Goal: Information Seeking & Learning: Check status

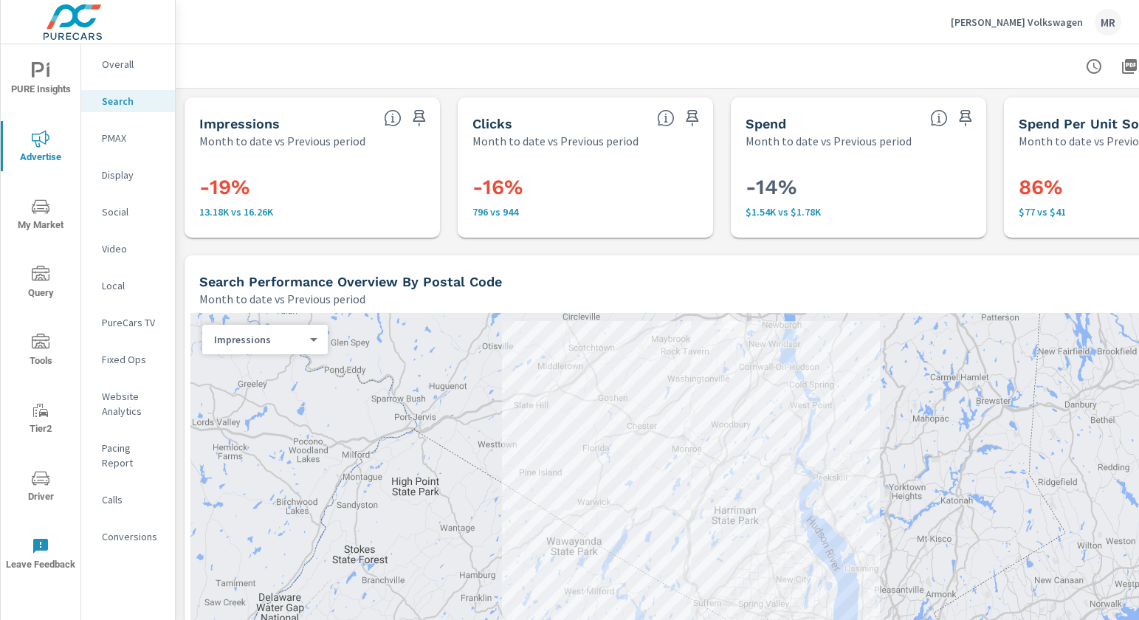
scroll to position [0, 168]
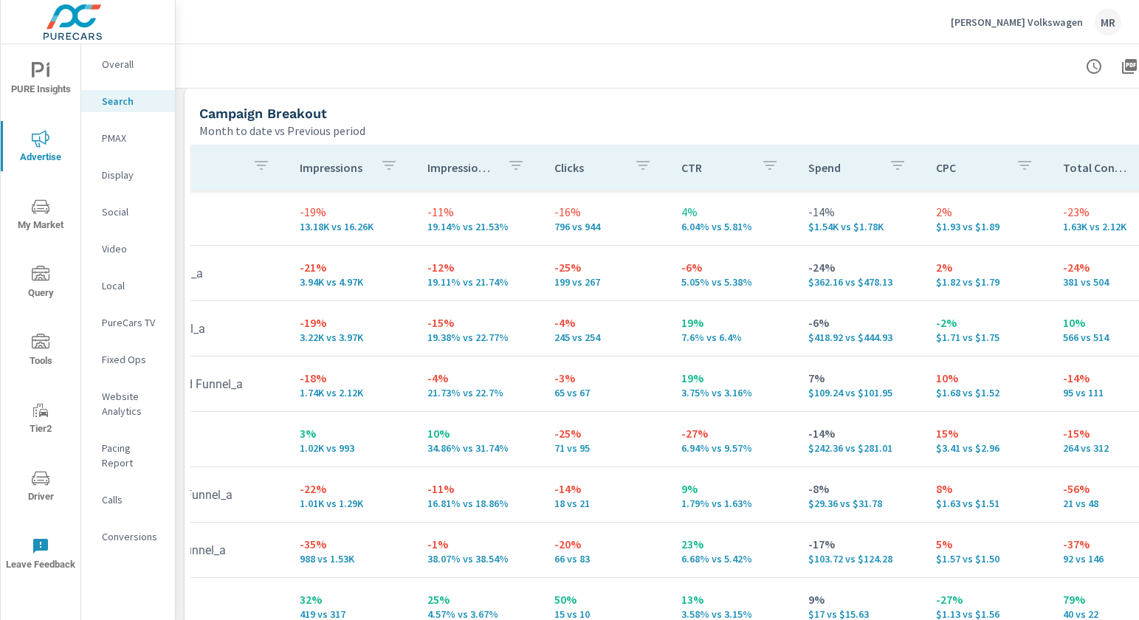
click at [810, 93] on div "Campaign Breakout Month to date vs Previous period" at bounding box center [662, 113] width 954 height 52
drag, startPoint x: 376, startPoint y: 46, endPoint x: 203, endPoint y: 1, distance: 178.6
click at [375, 46] on div at bounding box center [721, 66] width 1057 height 44
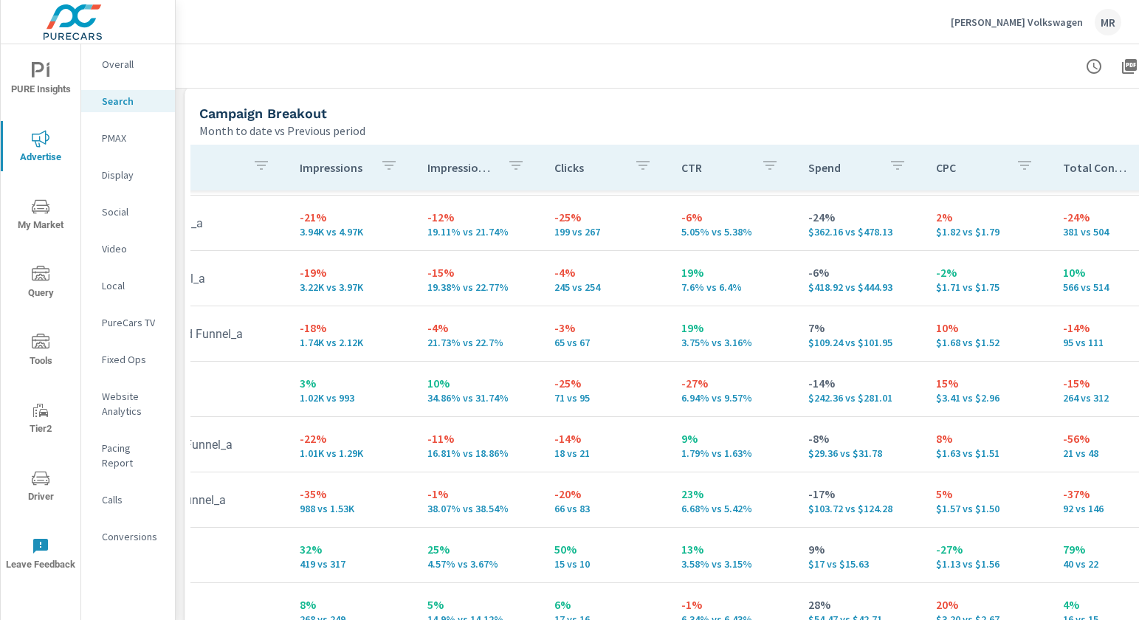
scroll to position [66, 168]
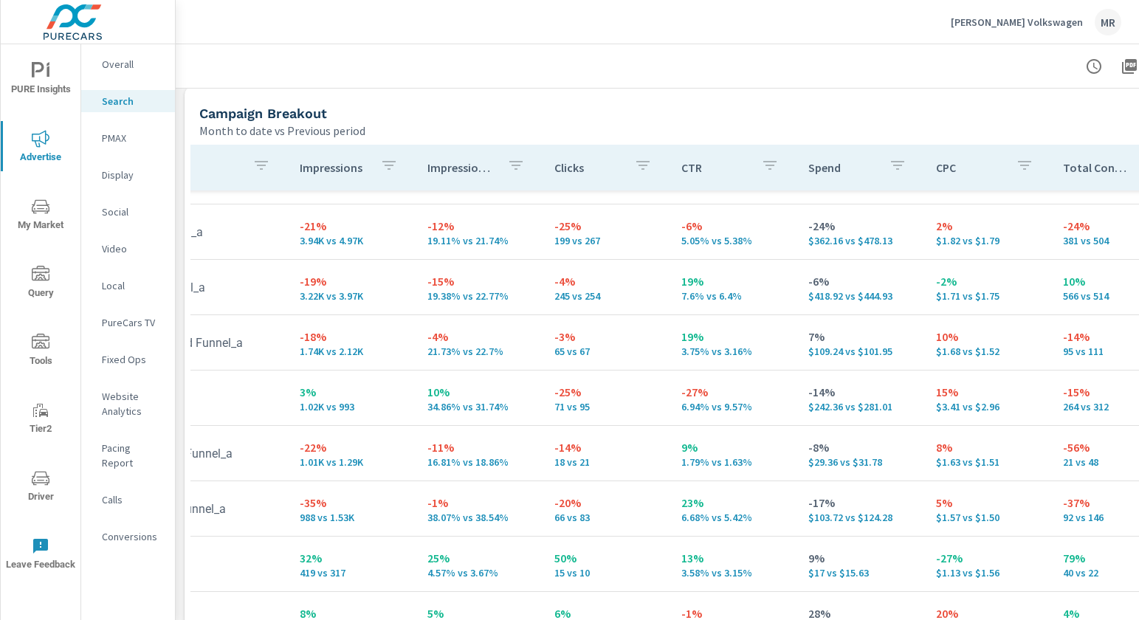
scroll to position [0, 168]
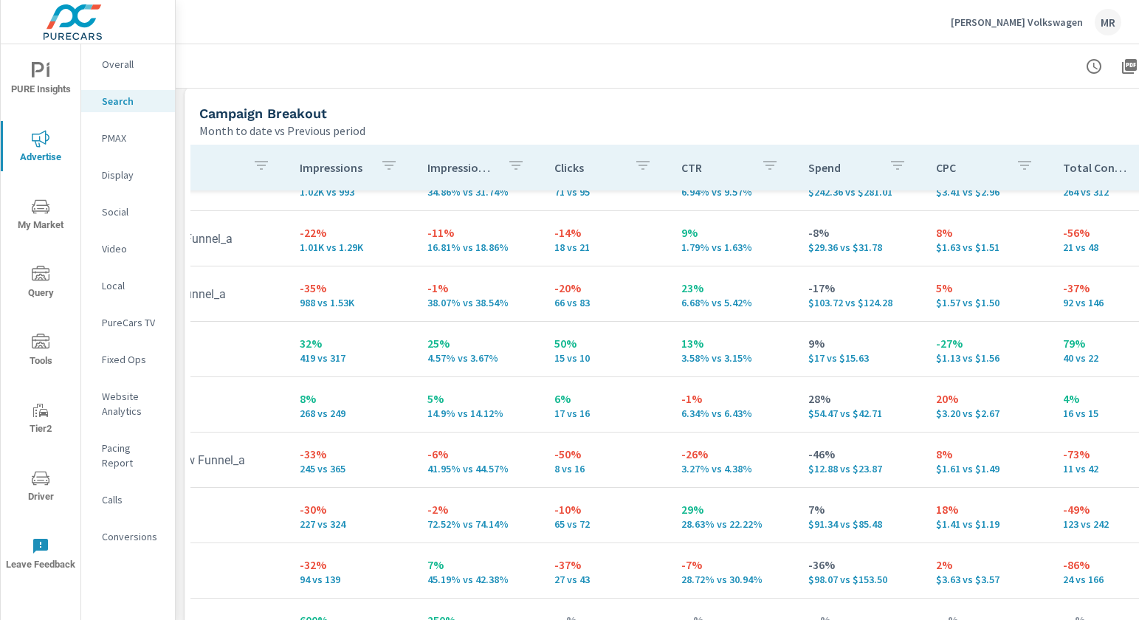
scroll to position [276, 168]
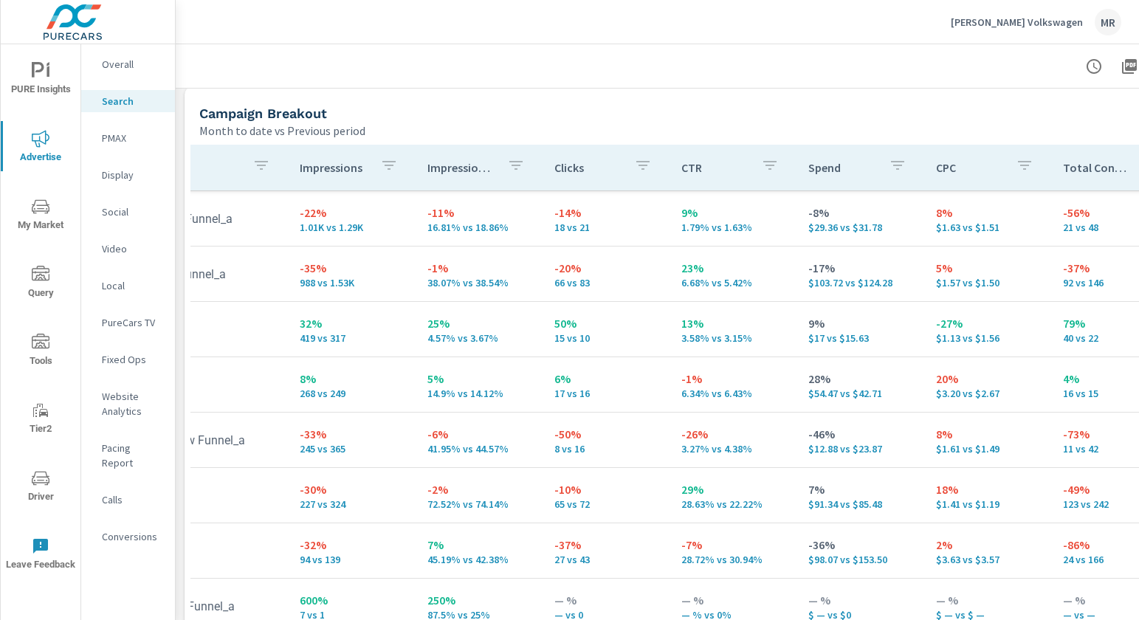
click at [936, 481] on p "18%" at bounding box center [987, 490] width 103 height 18
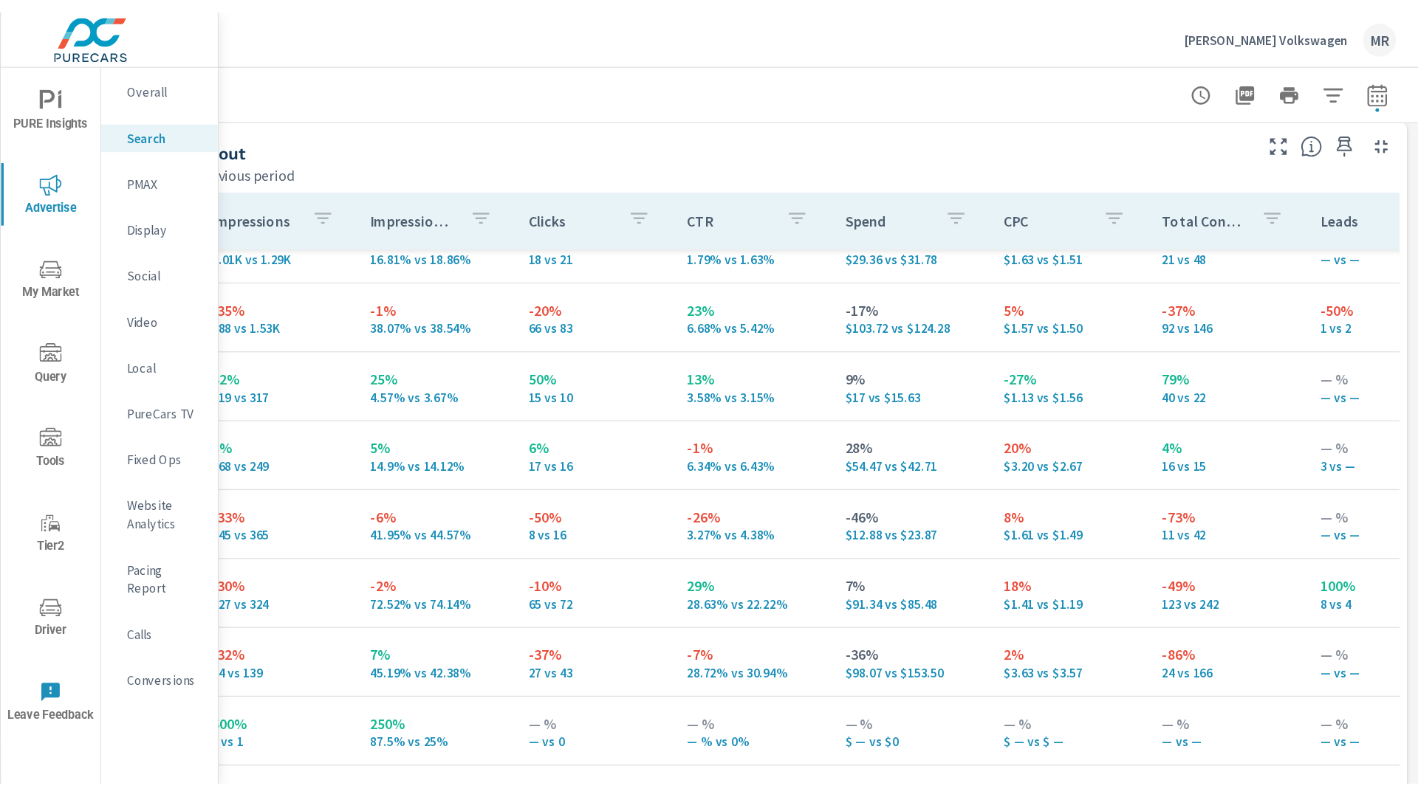
scroll to position [1432, 0]
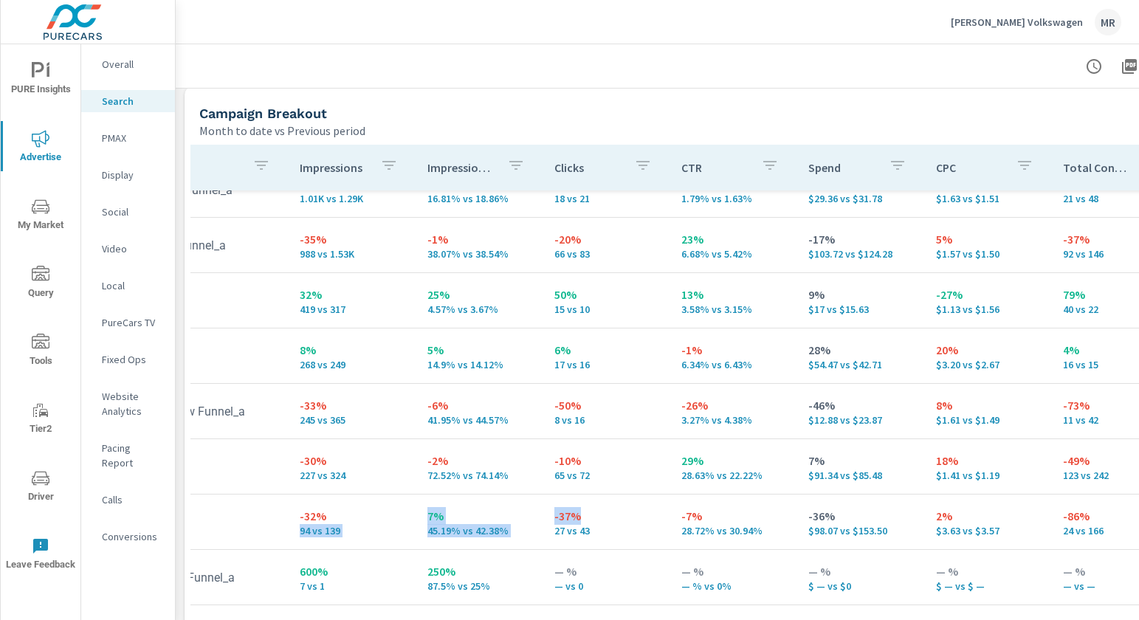
drag, startPoint x: 411, startPoint y: 517, endPoint x: 593, endPoint y: 517, distance: 182.4
click at [593, 517] on tr "Regional Service_a -32% 94 vs 139 7% 45.19% vs 42.38% -37% 27 vs 43 -7% 28.72% …" at bounding box center [982, 522] width 1919 height 55
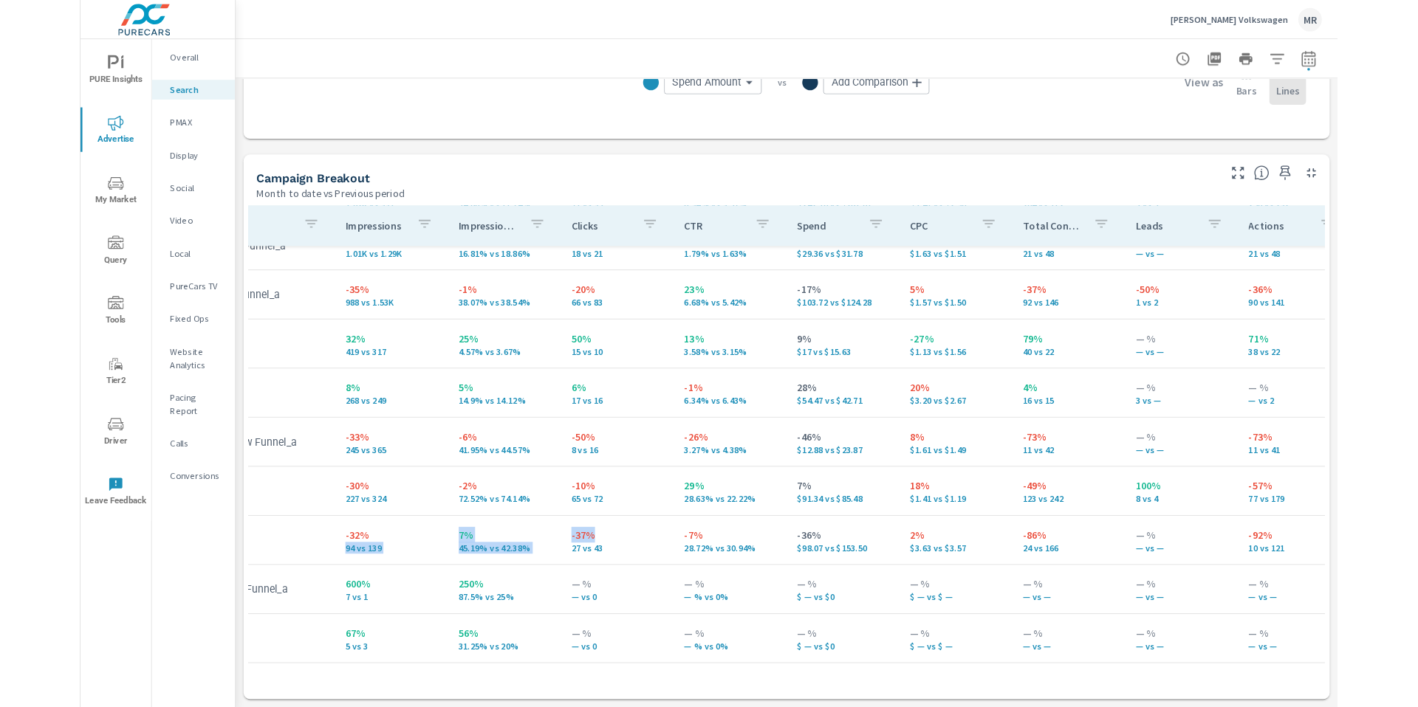
scroll to position [1345, 0]
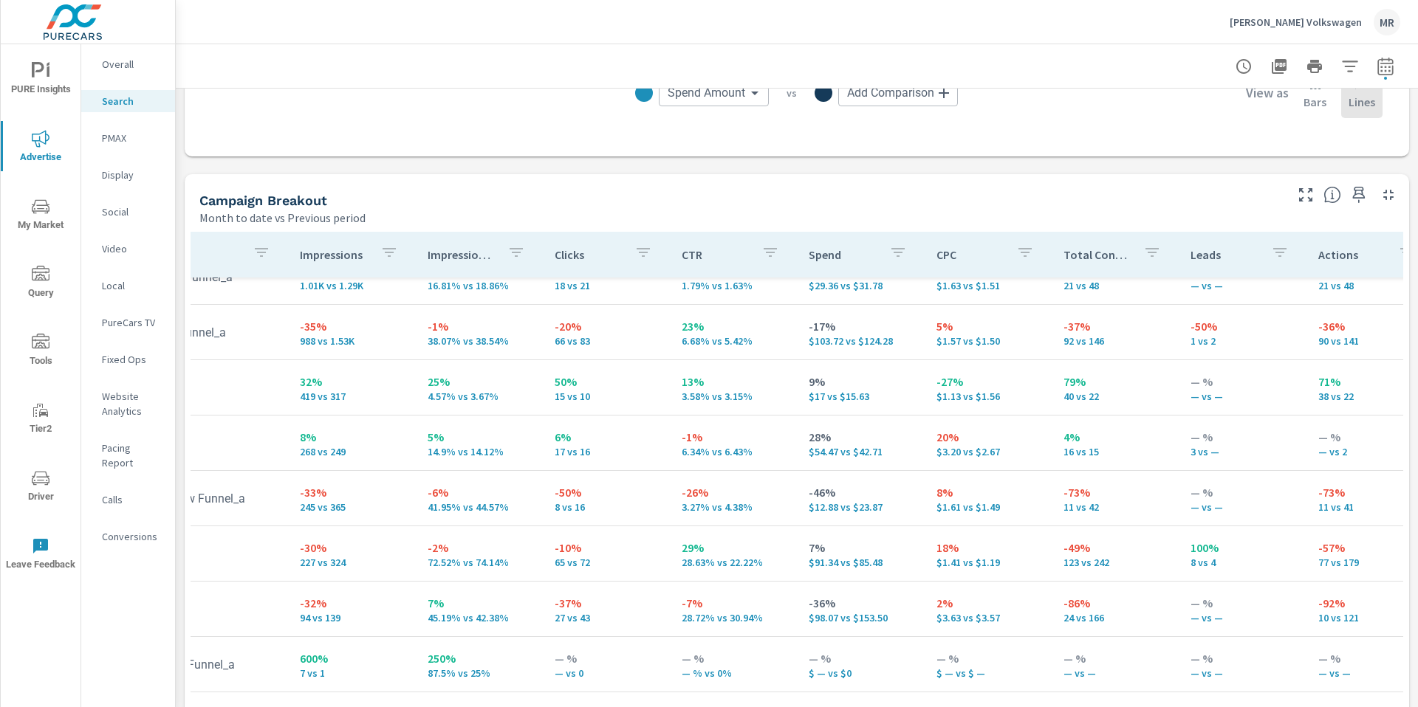
click at [452, 442] on p "5%" at bounding box center [479, 437] width 103 height 18
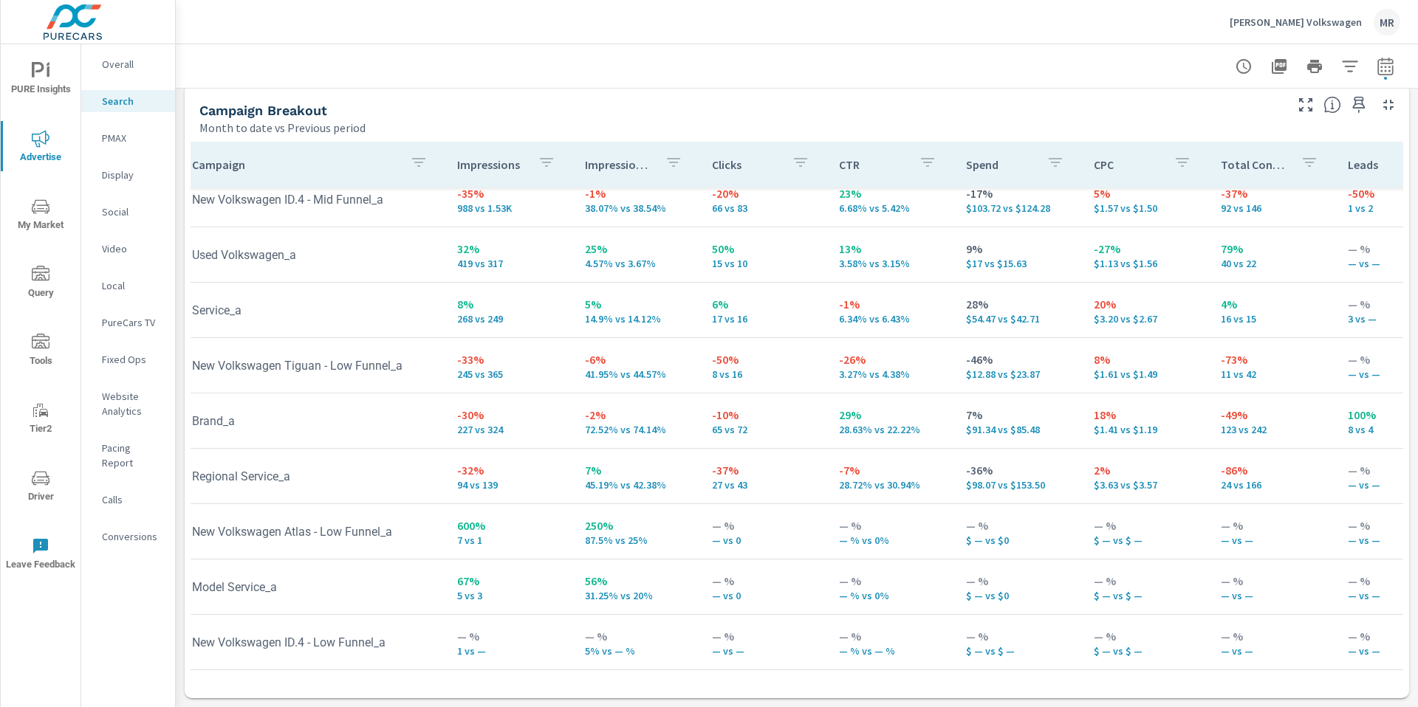
scroll to position [359, 0]
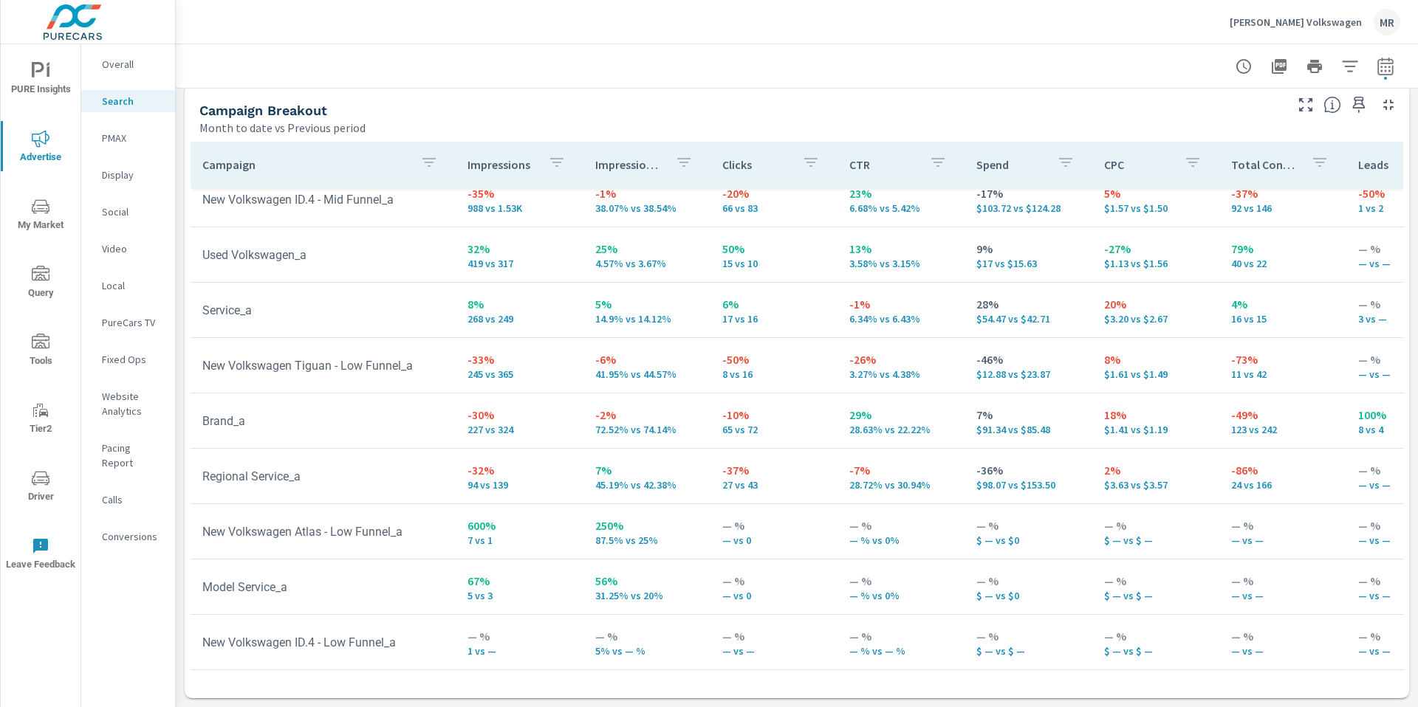
click at [566, 512] on td "600% 7 vs 1" at bounding box center [519, 531] width 127 height 53
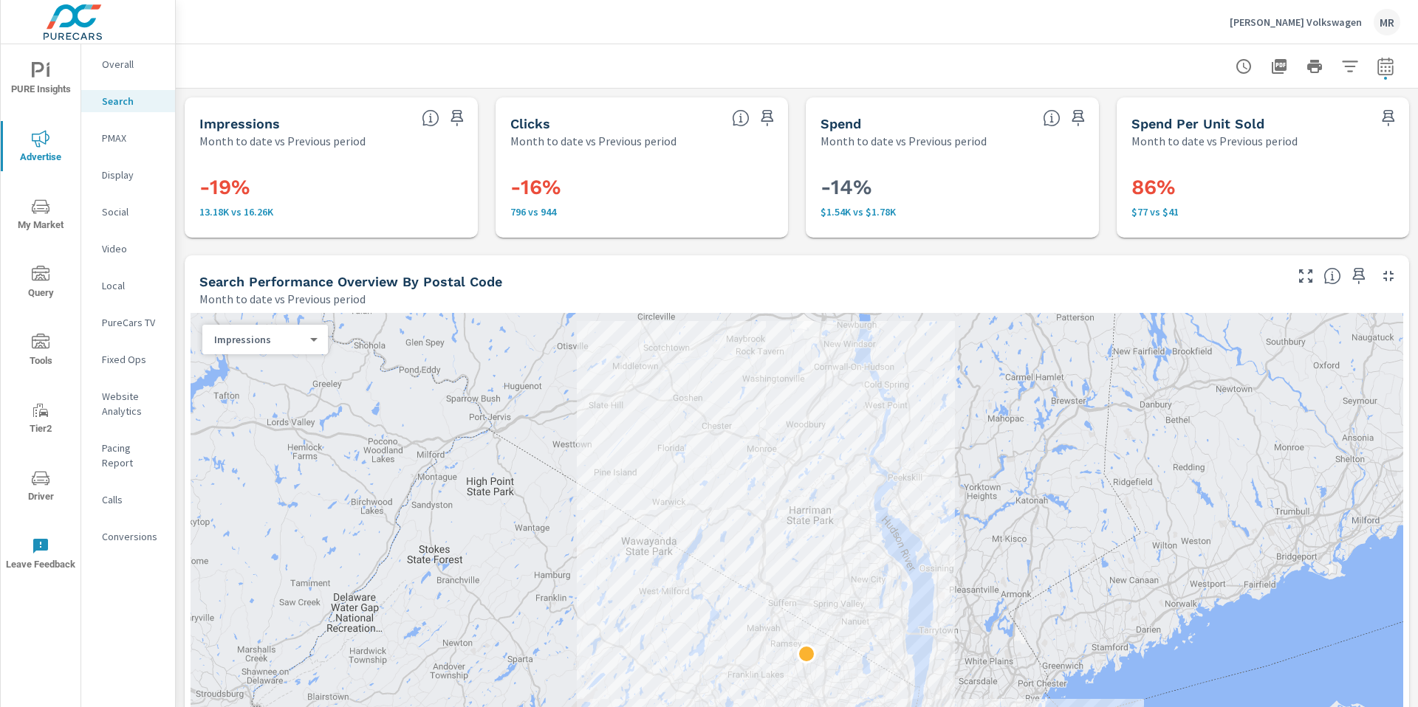
click at [1139, 71] on icon "button" at bounding box center [1385, 67] width 18 height 18
select select "Month to date"
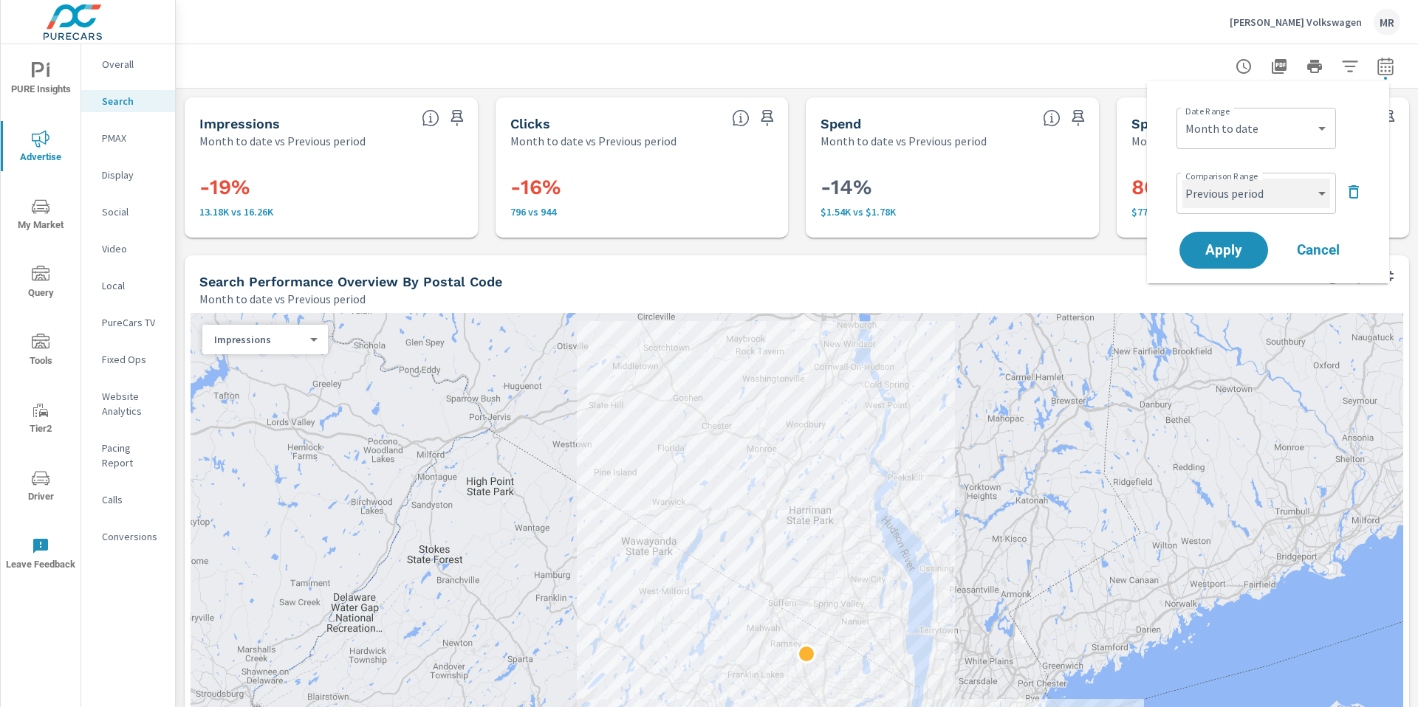
click at [1139, 196] on select "Custom Previous period Previous month Previous year" at bounding box center [1256, 194] width 148 height 30
select select "custom"
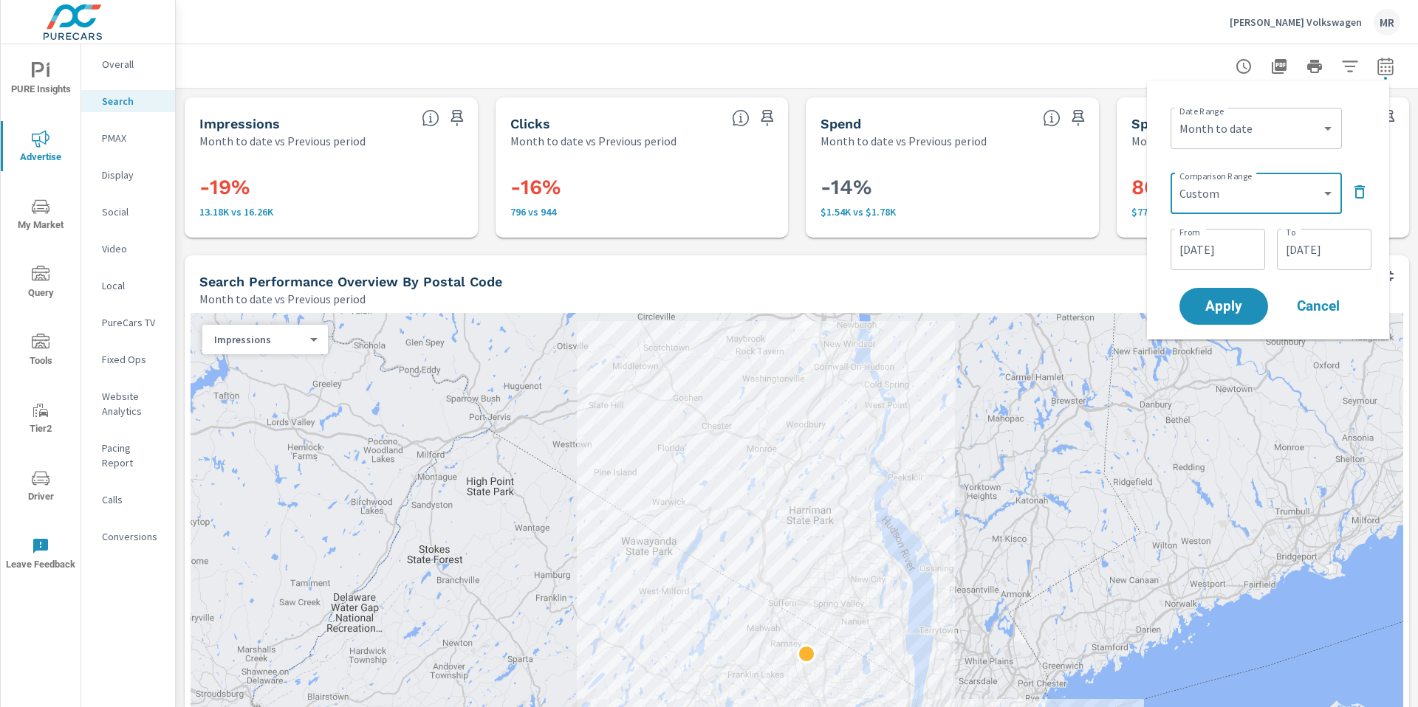
click at [1139, 250] on input "[DATE]" at bounding box center [1217, 250] width 83 height 30
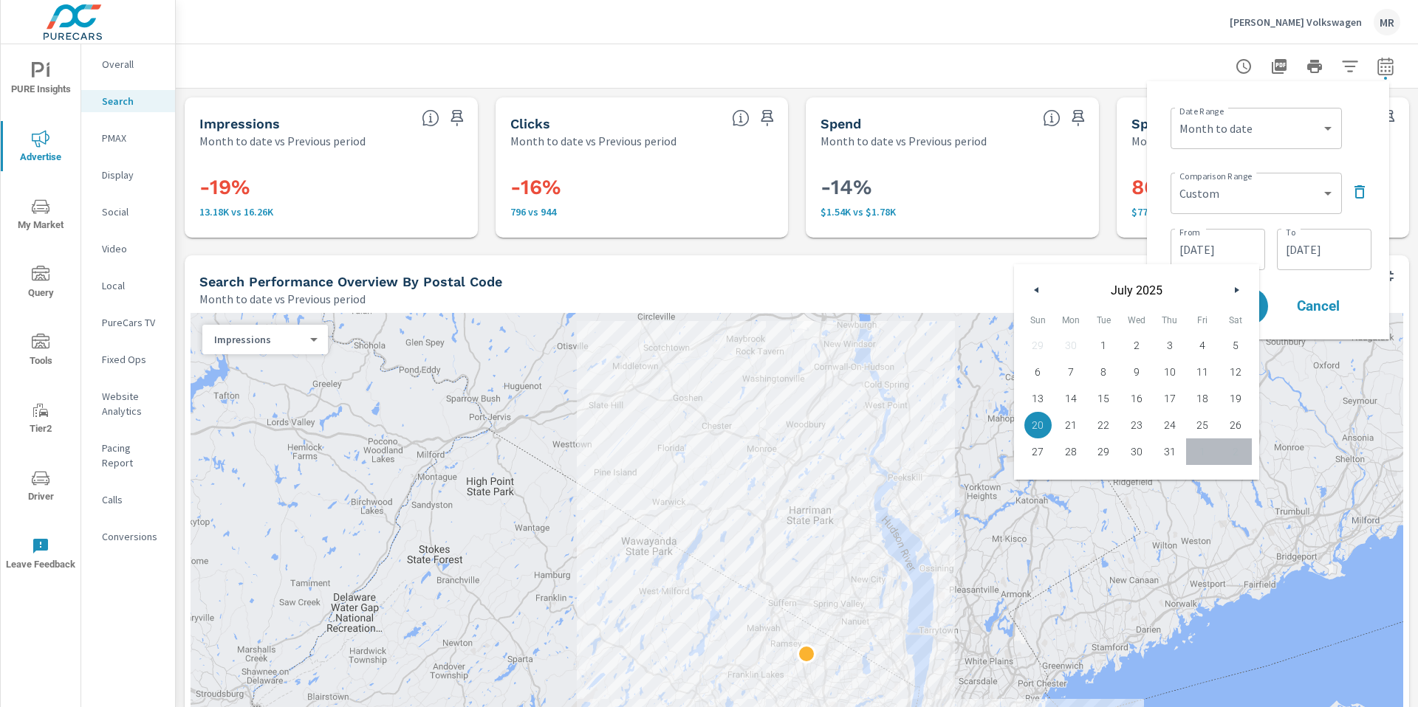
click at [1096, 342] on span "1" at bounding box center [1103, 345] width 33 height 19
type input "[DATE]"
click at [1139, 257] on input "[DATE]" at bounding box center [1324, 250] width 83 height 30
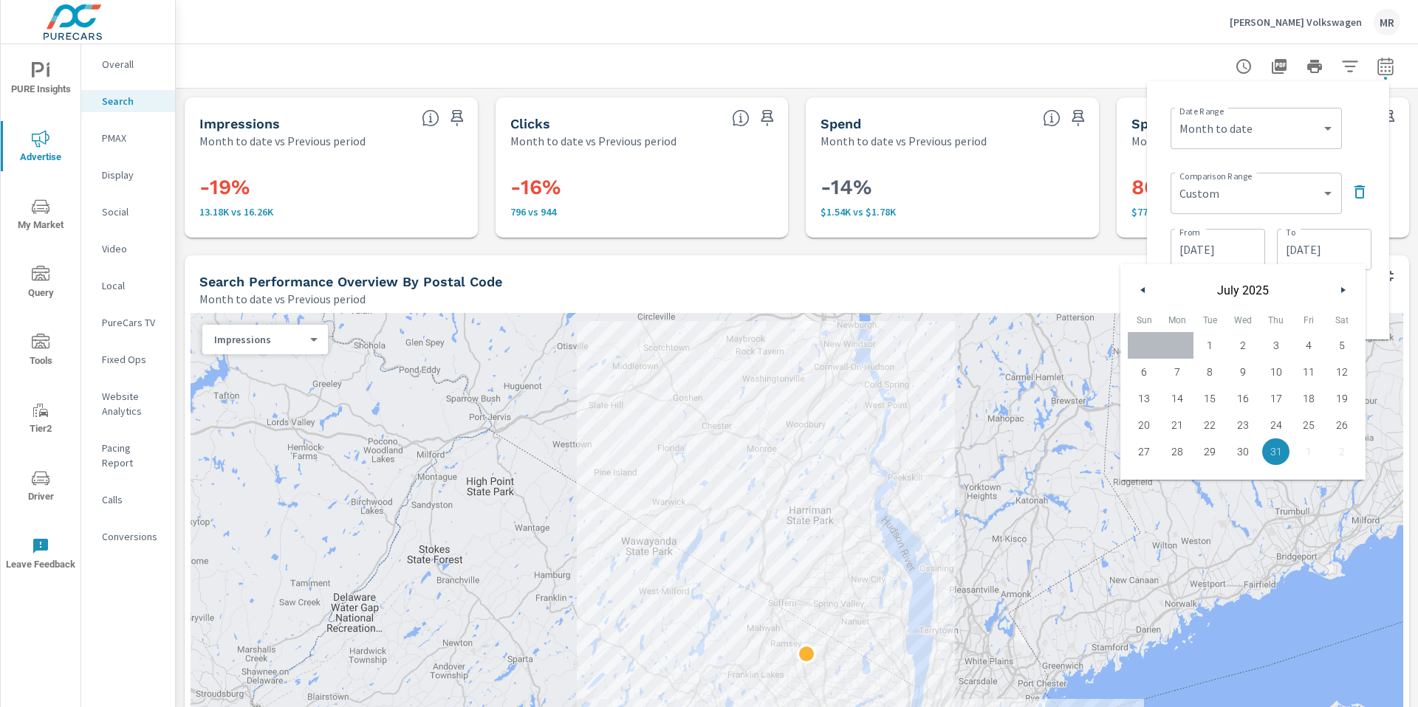
click at [1139, 374] on span "12" at bounding box center [1341, 372] width 33 height 19
type input "[DATE]"
click at [1139, 296] on div "Date Range Custom [DATE] Last week Last 7 days Last 14 days Last 30 days Last 4…" at bounding box center [1268, 210] width 242 height 258
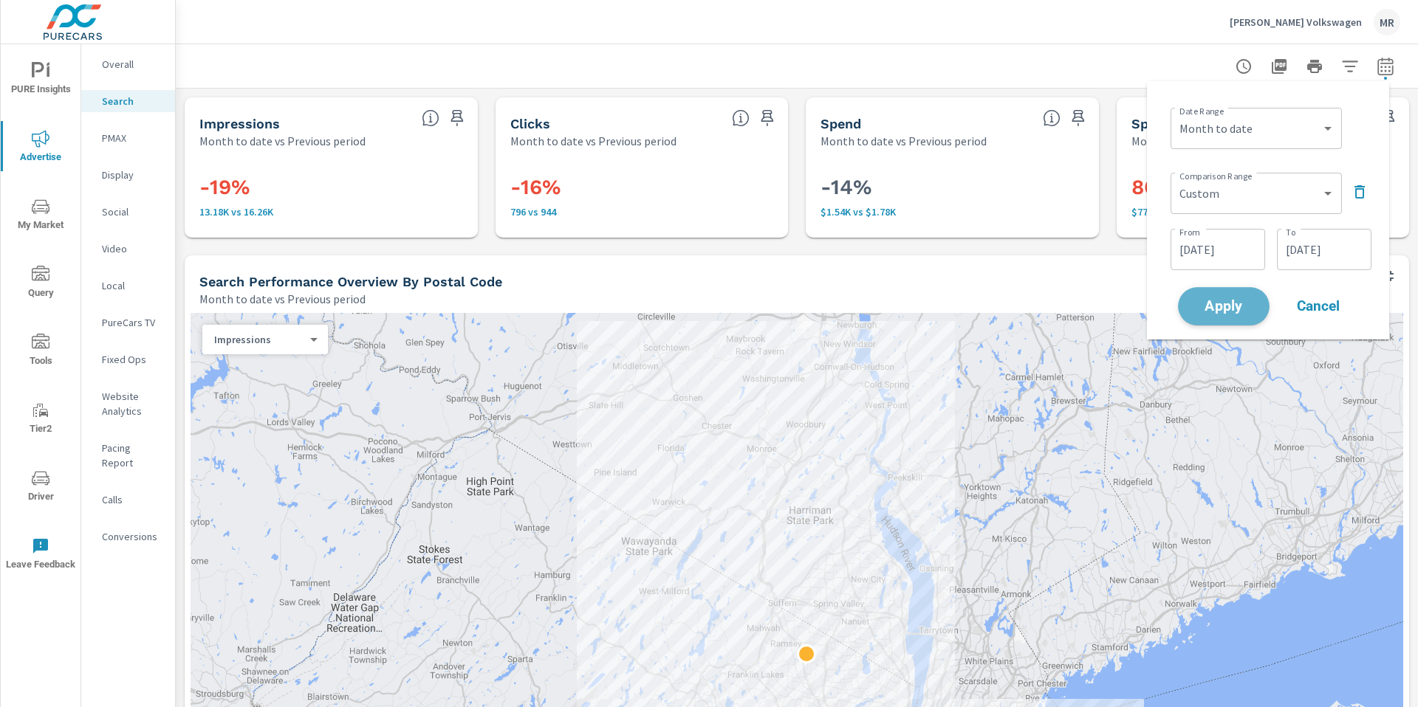
click at [1139, 309] on span "Apply" at bounding box center [1223, 307] width 61 height 14
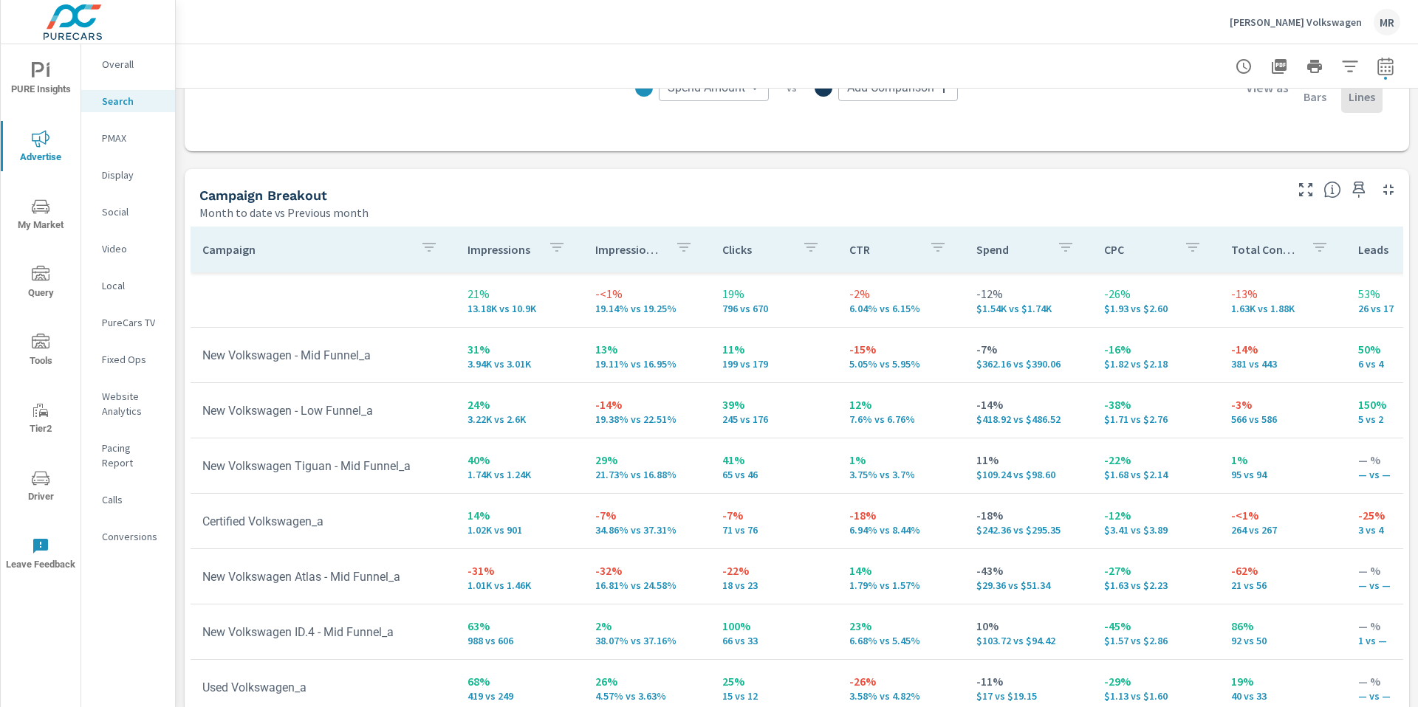
scroll to position [1353, 0]
click at [913, 619] on p "3.58% vs 4.82%" at bounding box center [900, 693] width 103 height 12
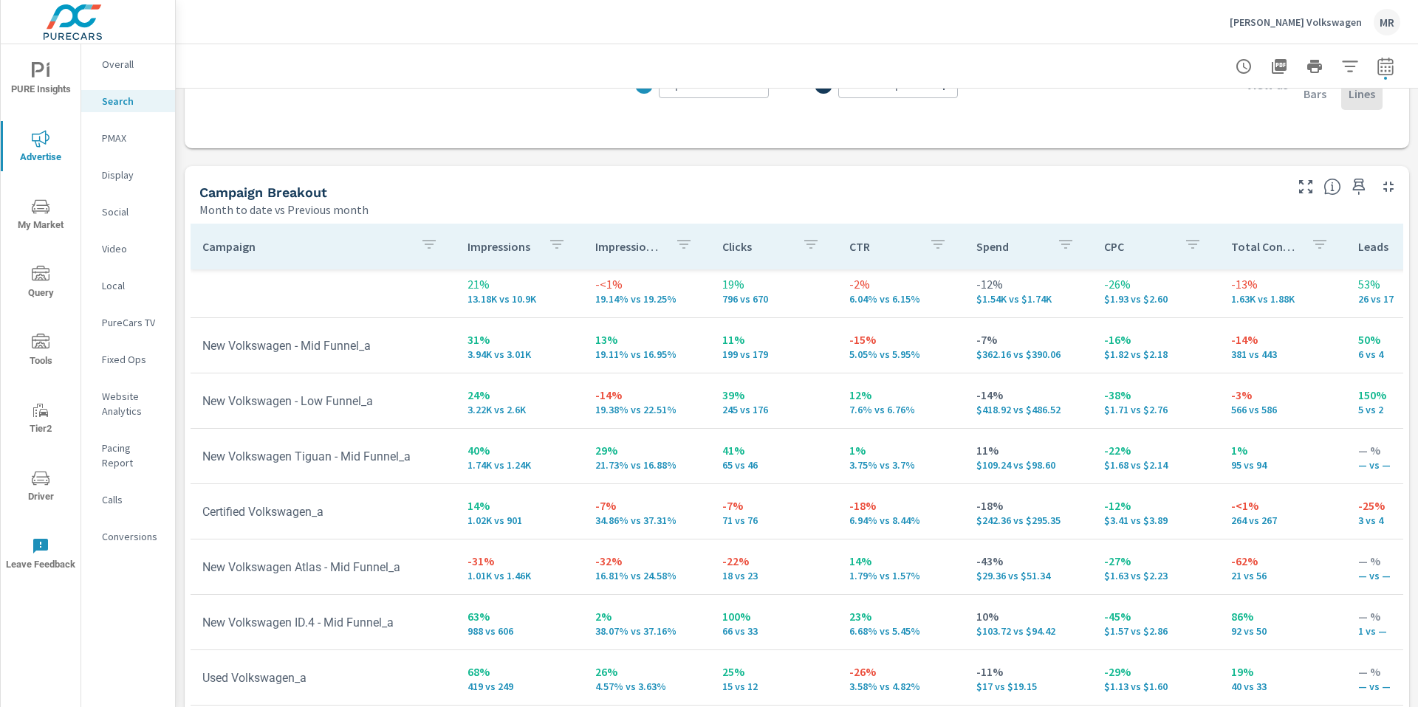
scroll to position [6, 0]
click at [876, 600] on td "23% 6.68% vs 5.45%" at bounding box center [900, 623] width 127 height 53
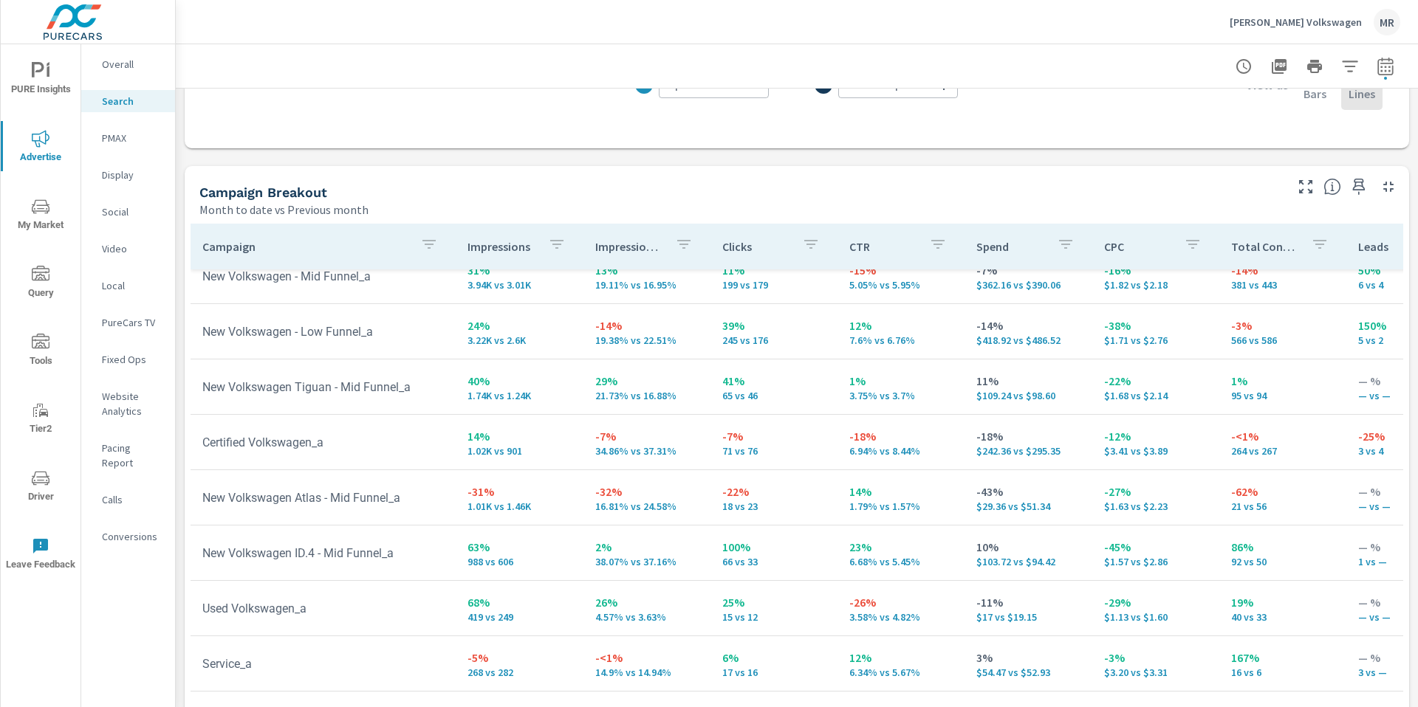
scroll to position [39, 0]
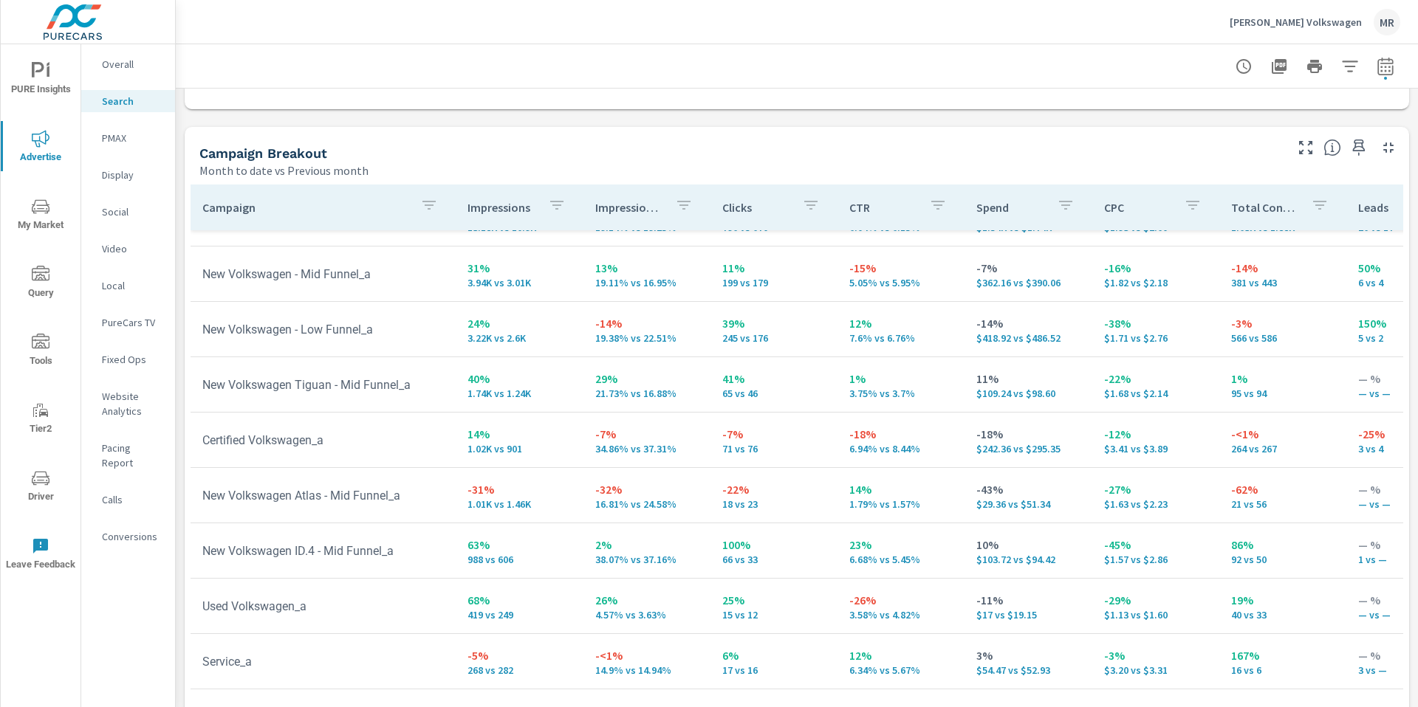
scroll to position [1435, 0]
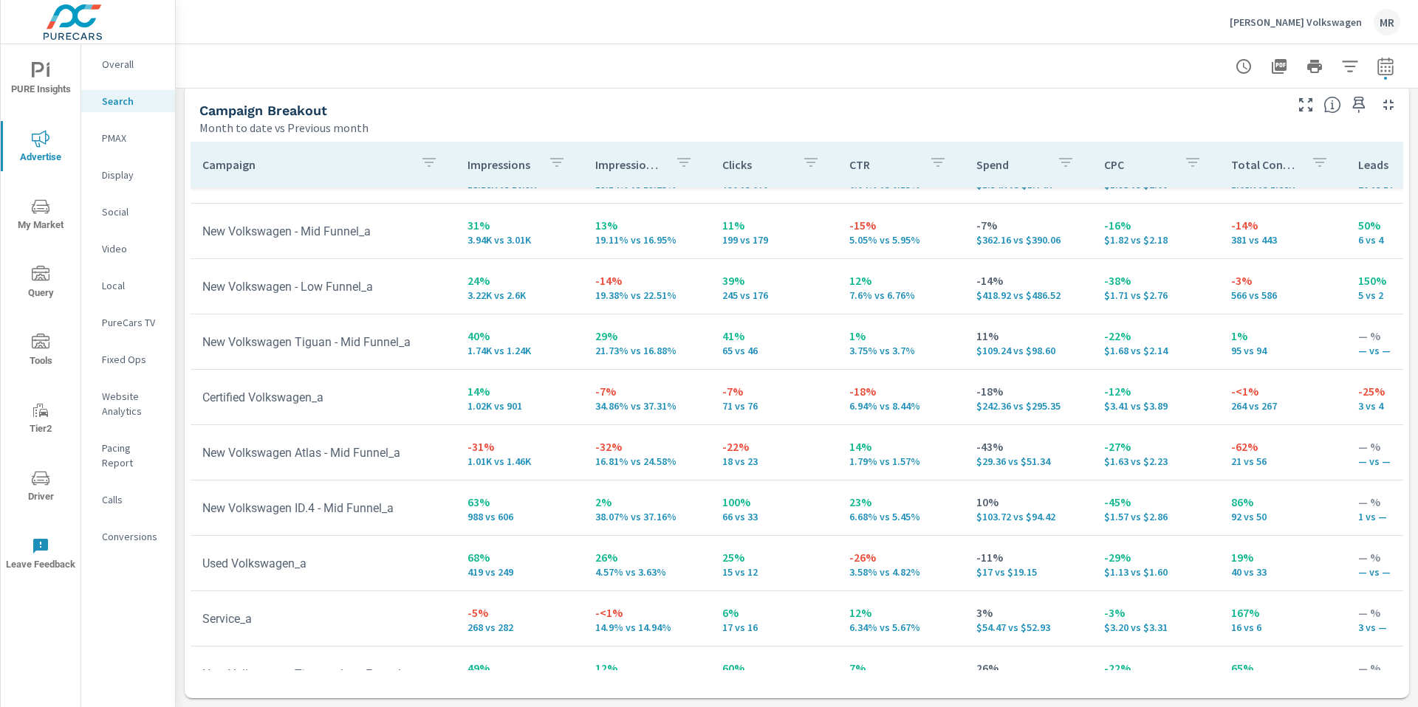
click at [295, 446] on td "New Volkswagen Atlas - Mid Funnel_a" at bounding box center [322, 453] width 265 height 38
click at [307, 172] on div "Campaign" at bounding box center [322, 165] width 241 height 34
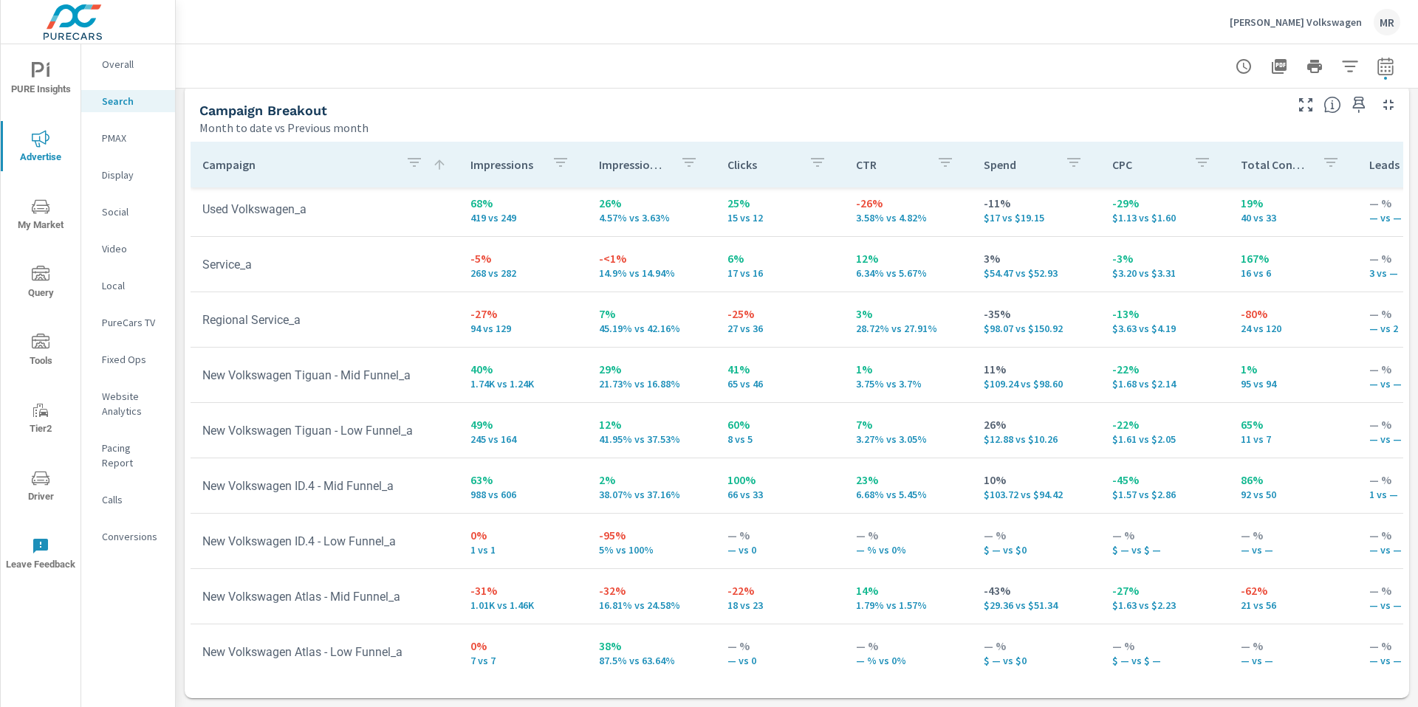
scroll to position [83, 0]
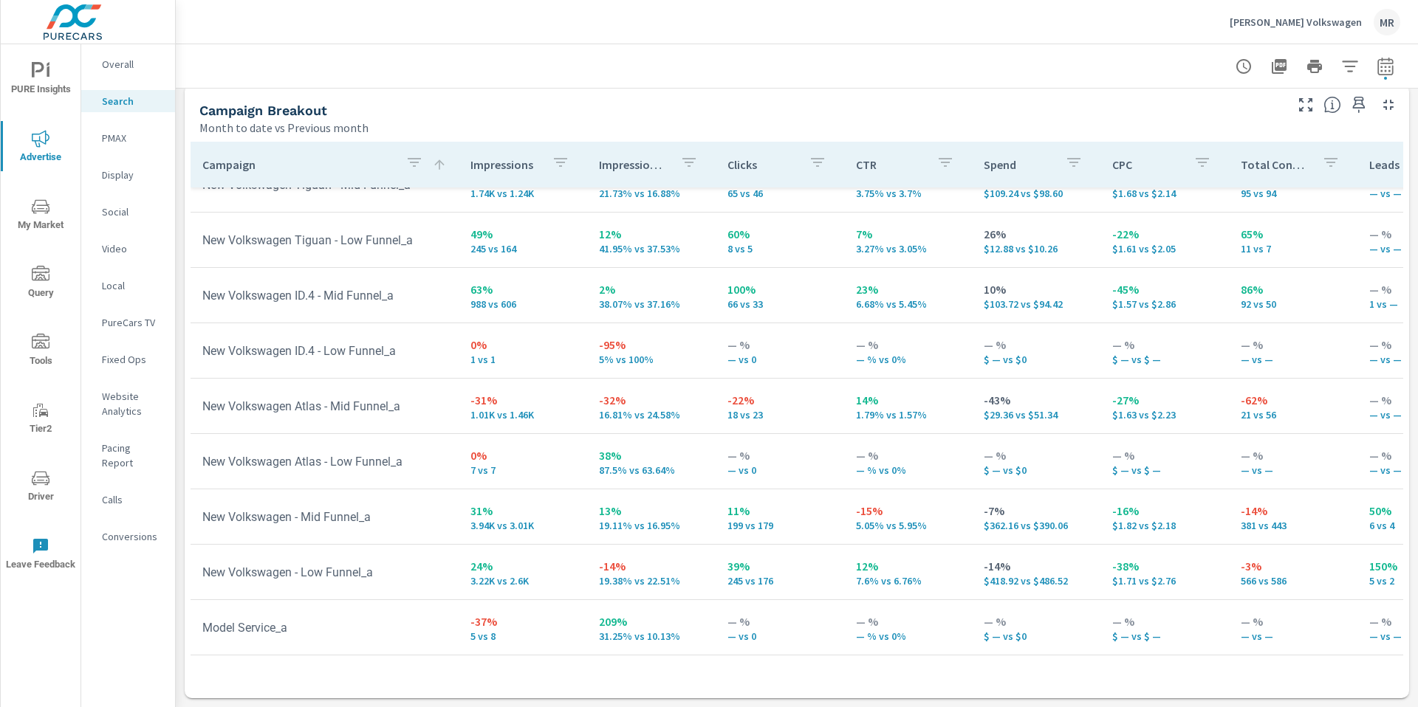
scroll to position [253, 0]
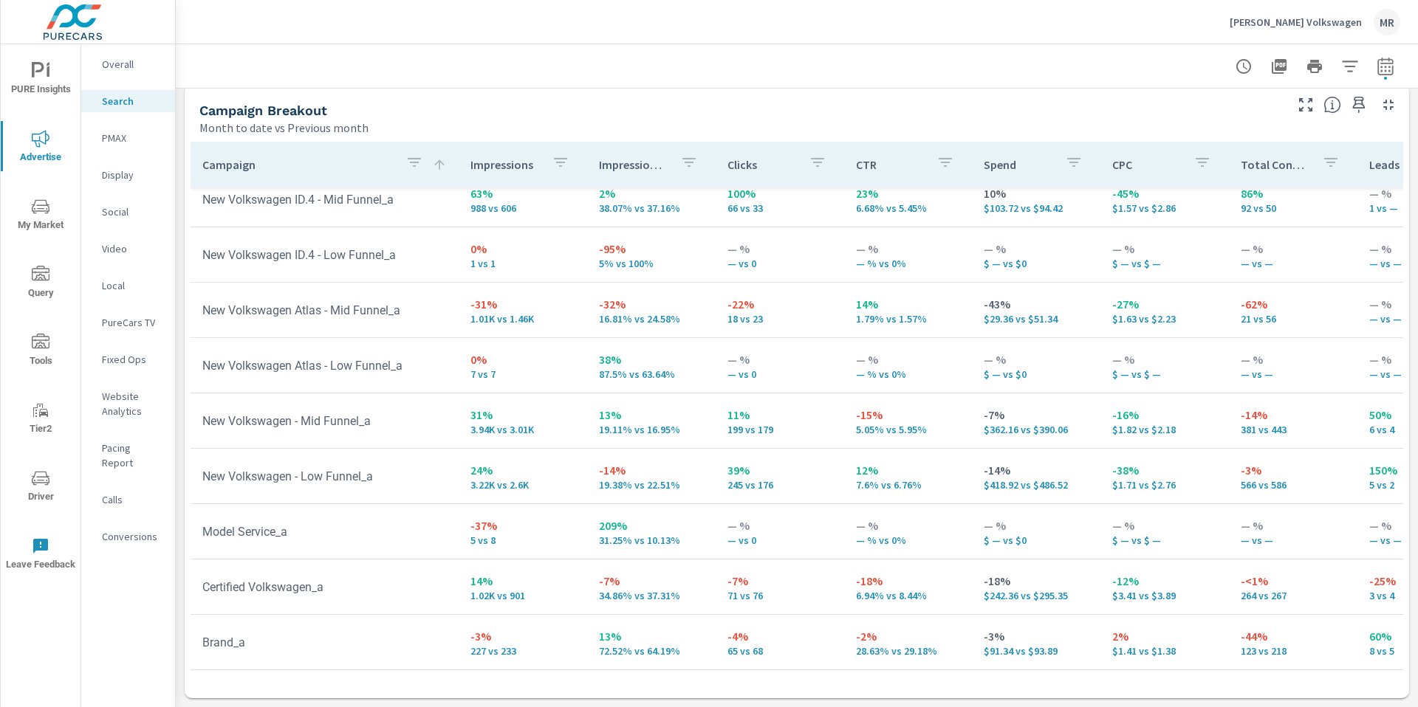
scroll to position [359, 0]
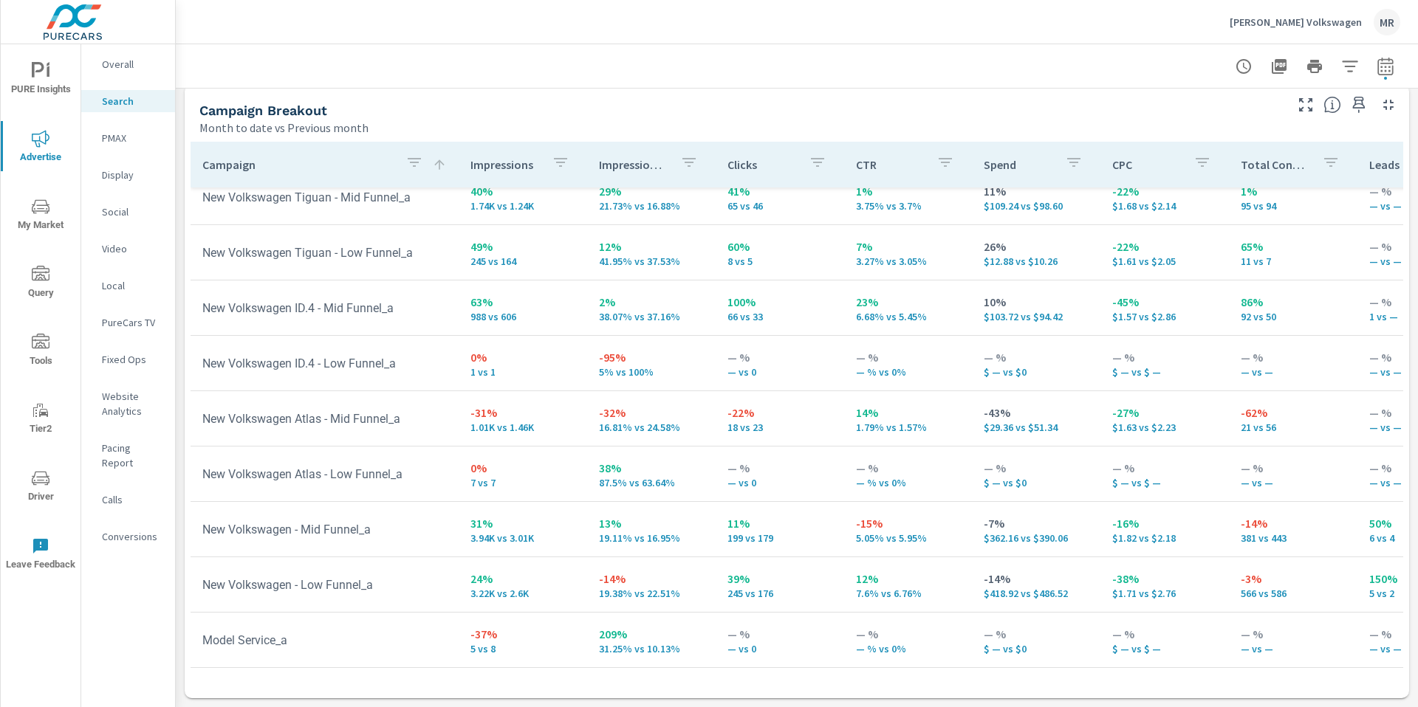
scroll to position [235, 0]
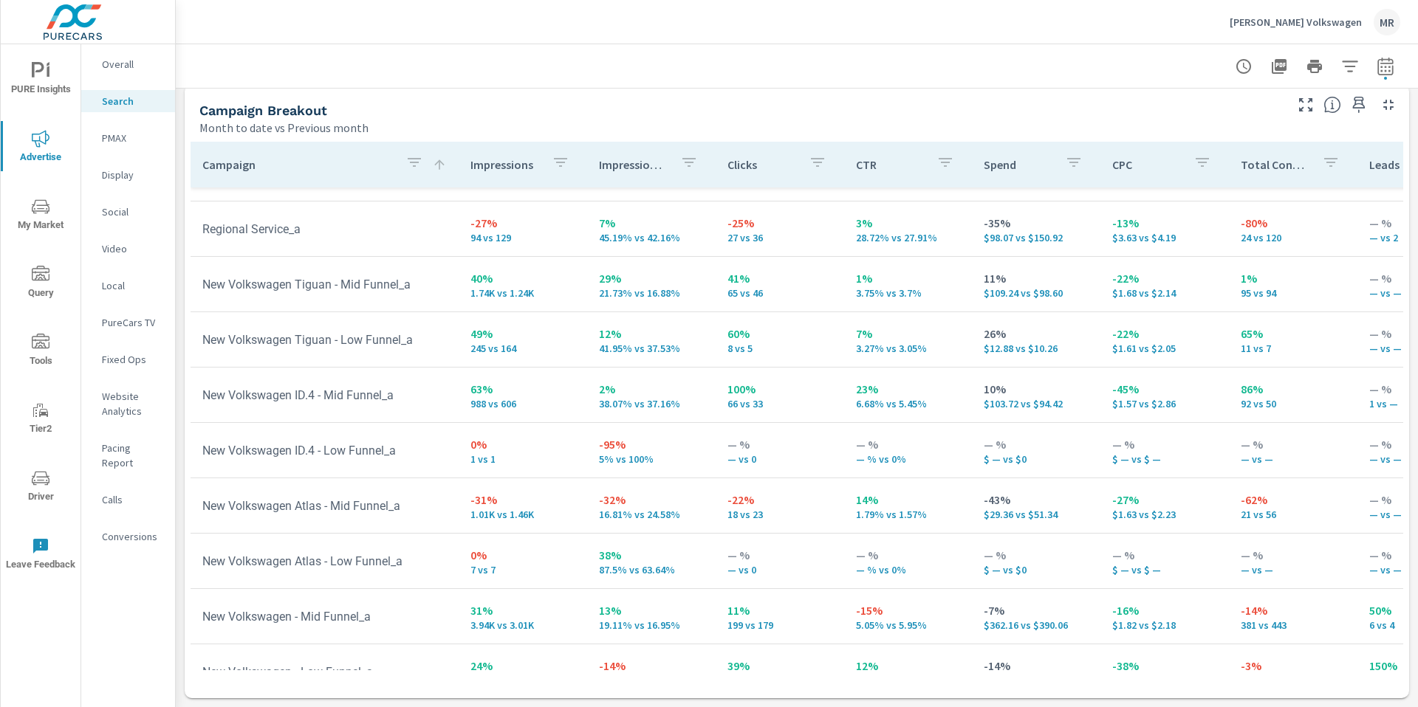
scroll to position [359, 0]
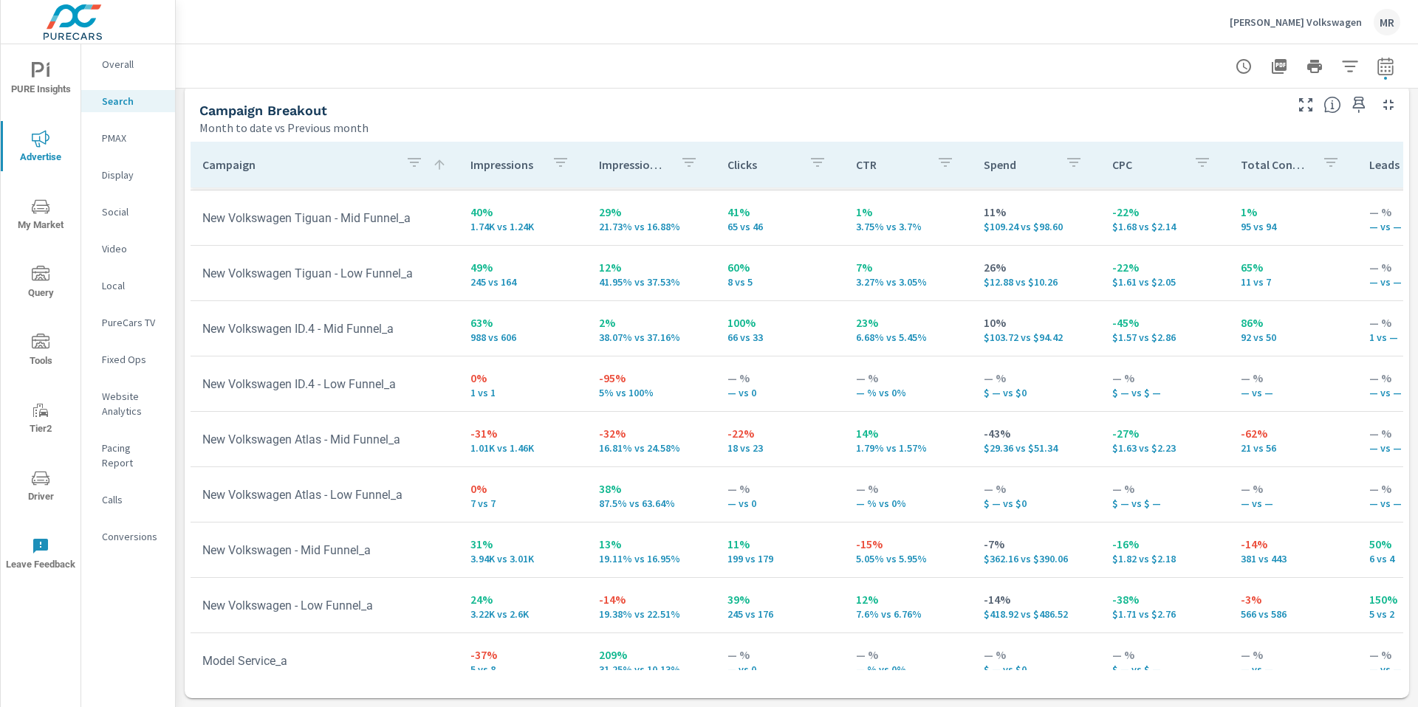
scroll to position [222, 0]
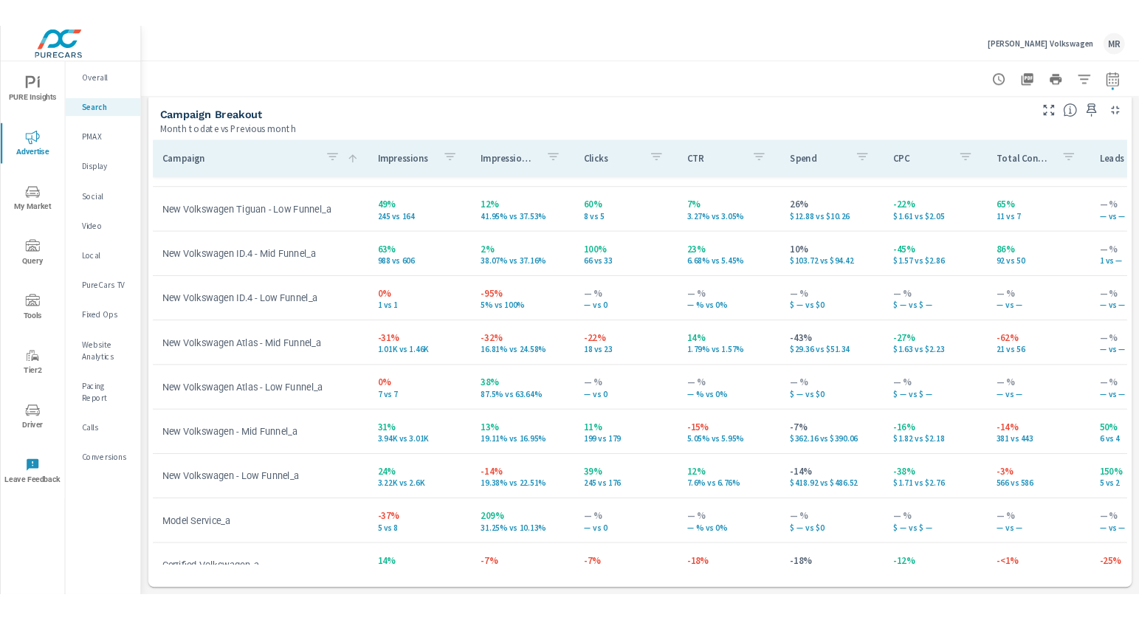
scroll to position [264, 0]
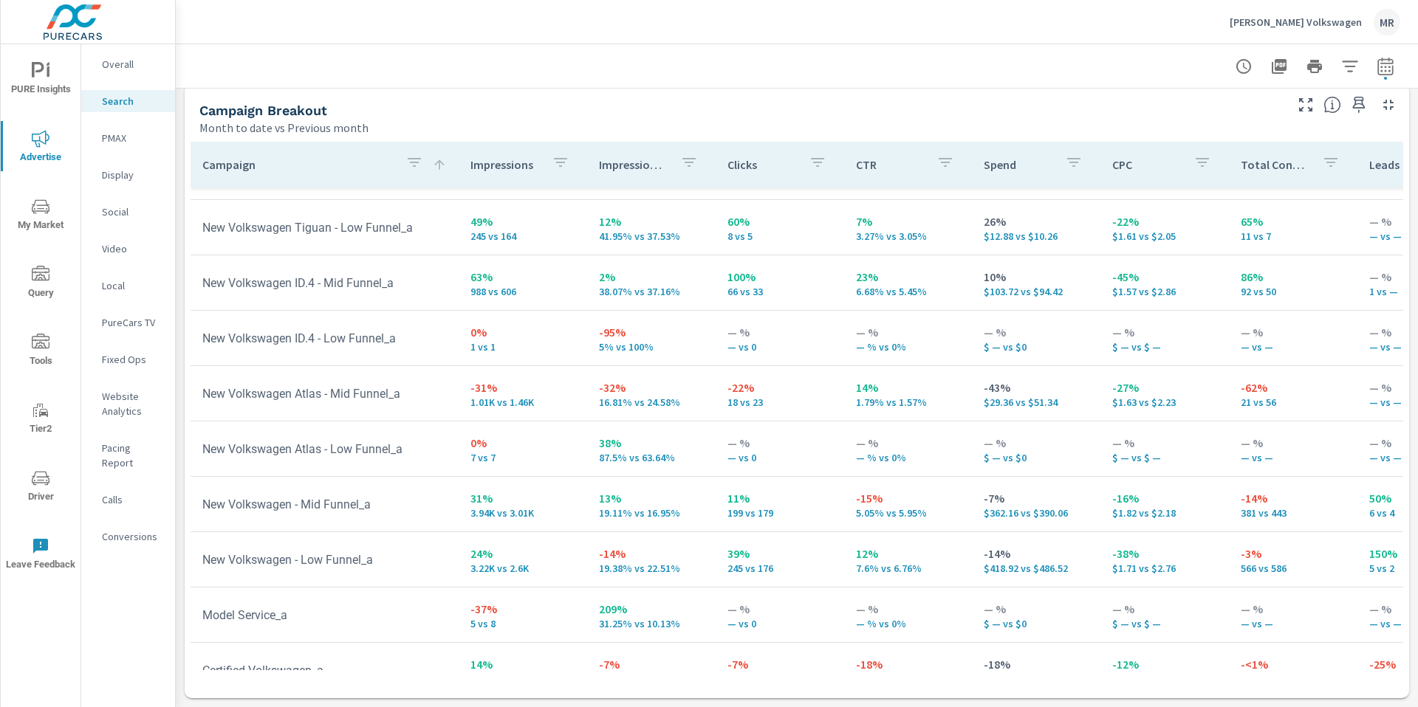
click at [484, 99] on div "Campaign Breakout Month to date vs Previous month" at bounding box center [736, 110] width 1103 height 52
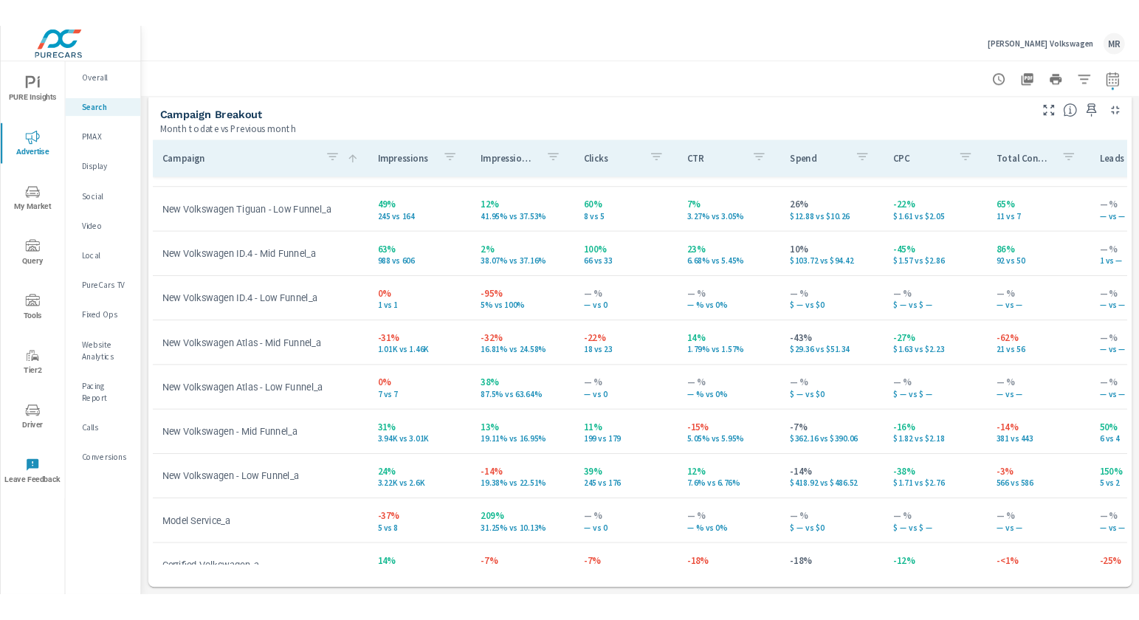
scroll to position [1435, 0]
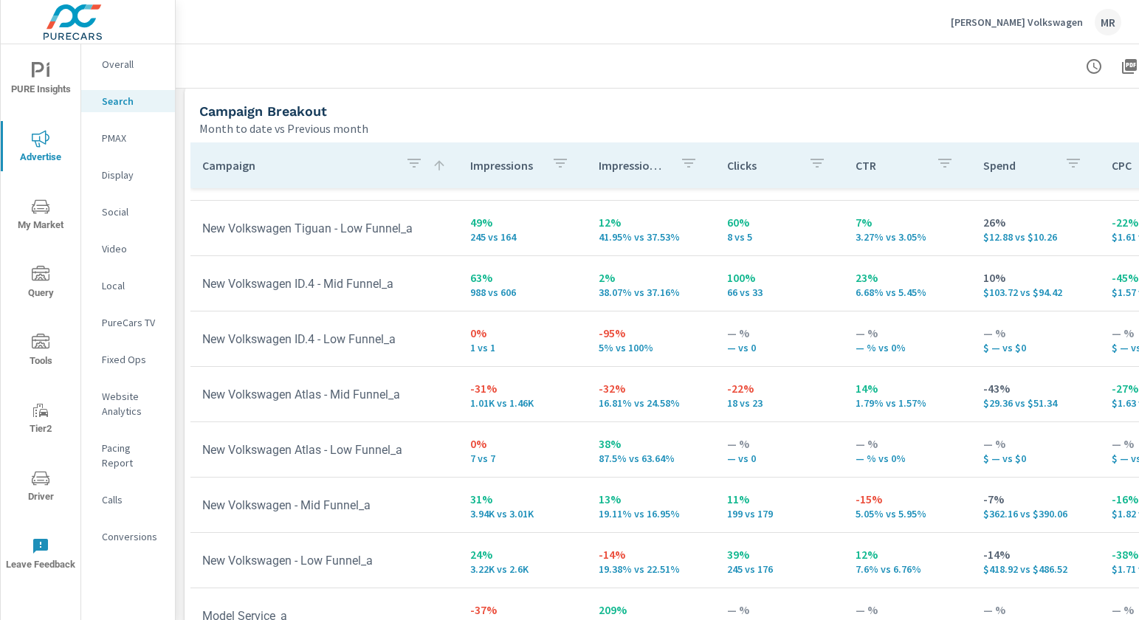
click at [642, 302] on td "2% 38.07% vs 37.16%" at bounding box center [651, 283] width 128 height 53
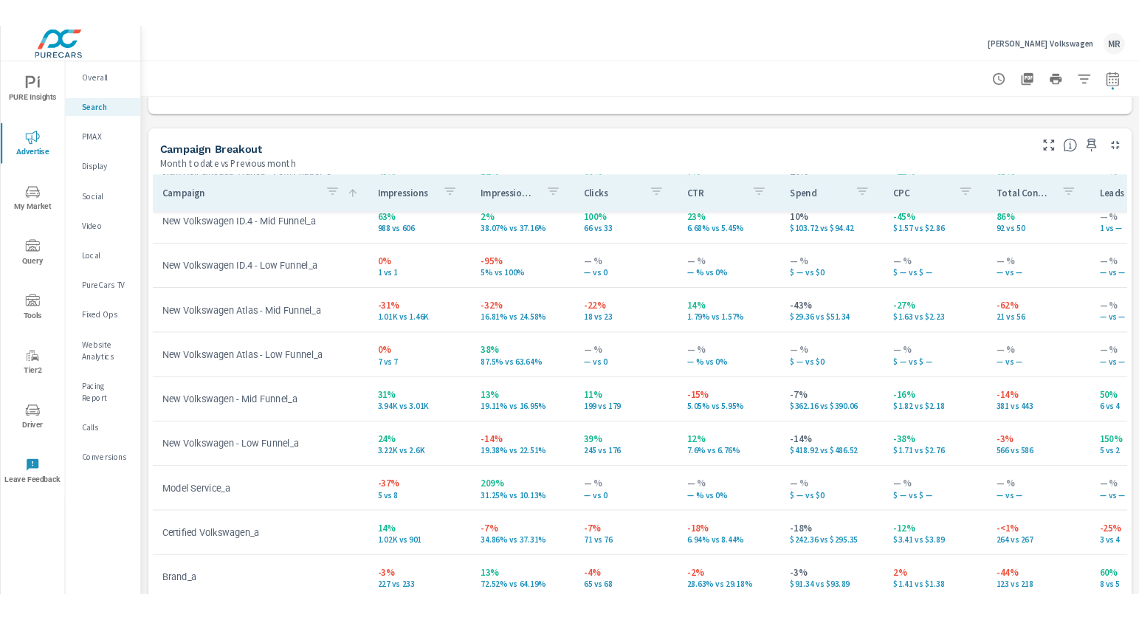
scroll to position [1435, 0]
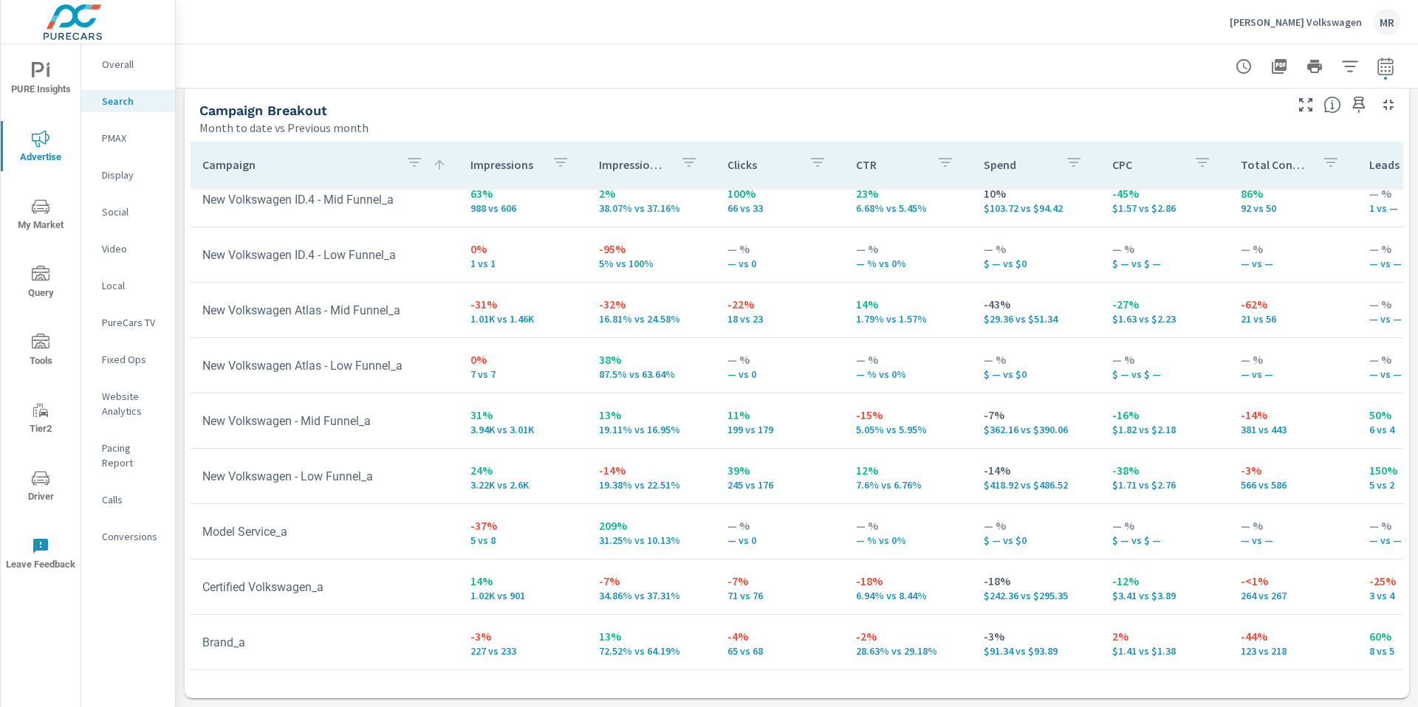
click at [1051, 560] on td "-18% $242.36 vs $295.35" at bounding box center [1036, 586] width 128 height 53
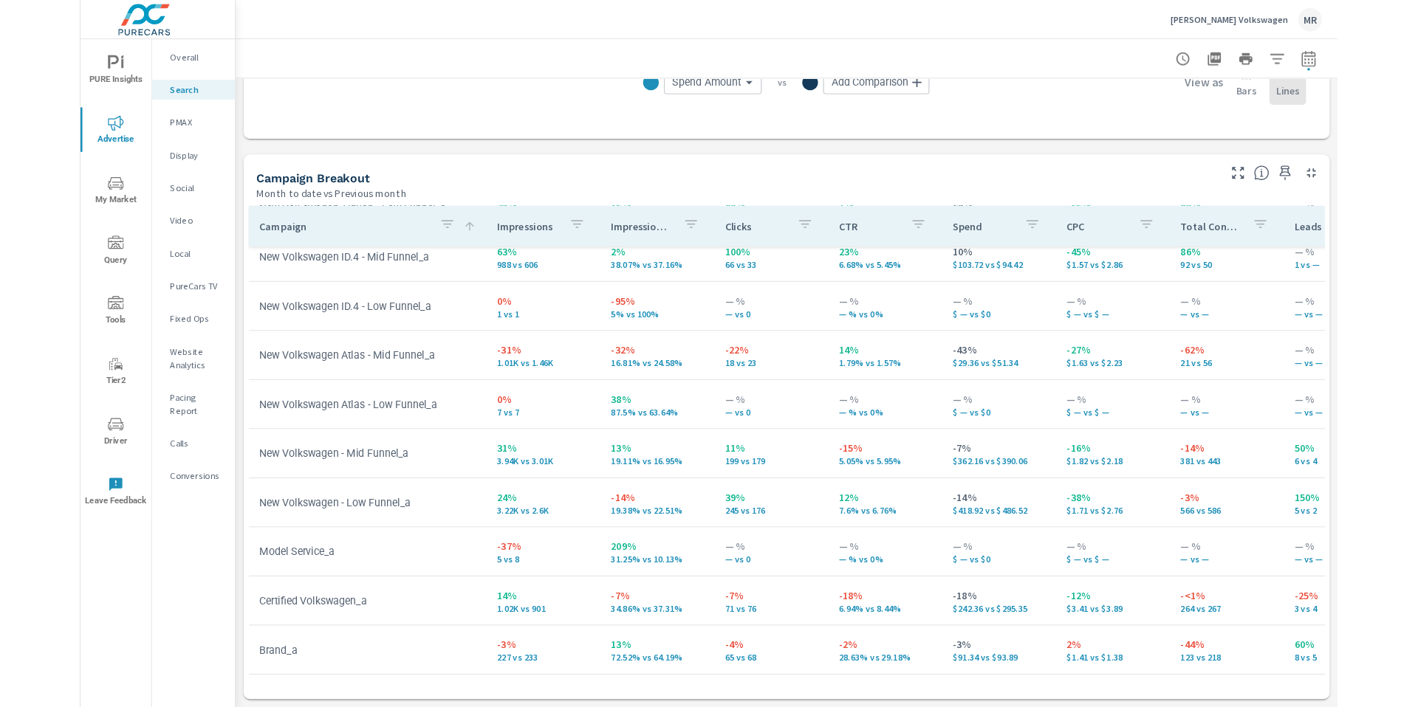
scroll to position [1345, 0]
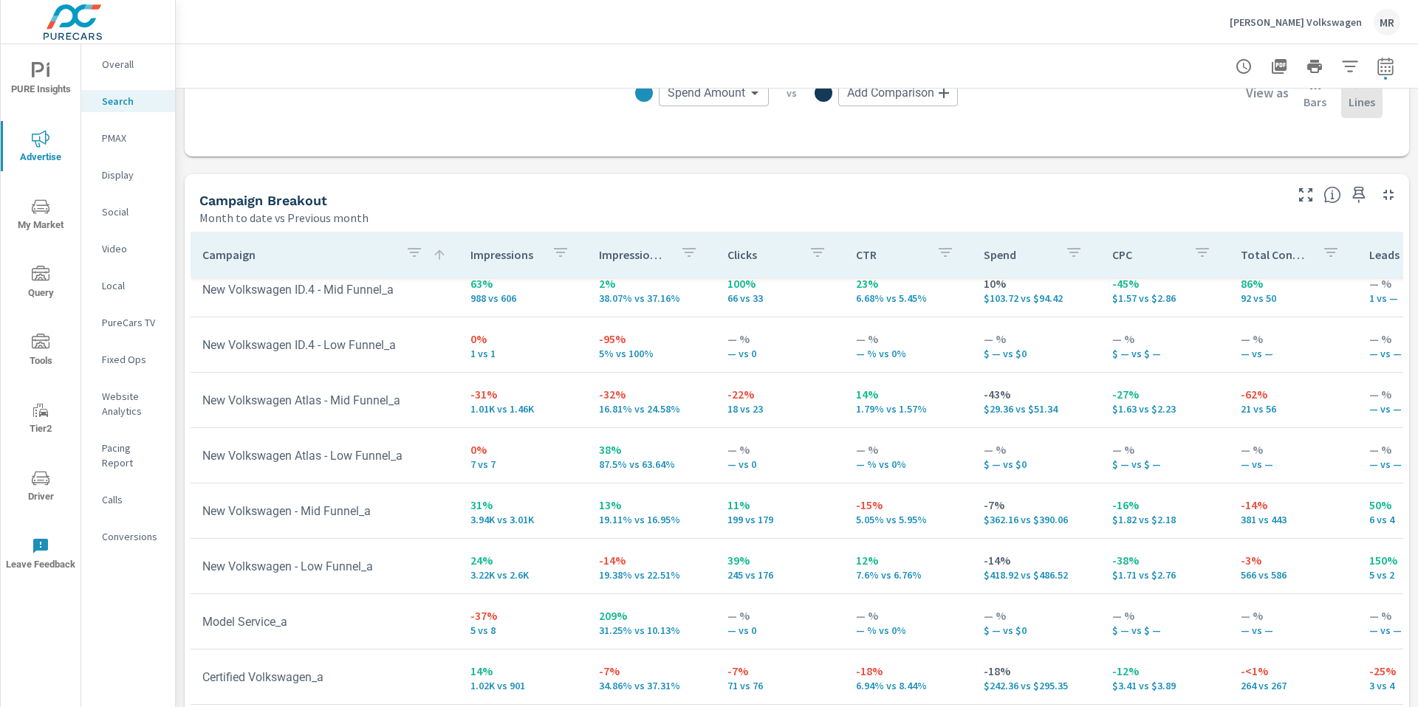
click at [755, 441] on p "— %" at bounding box center [779, 450] width 105 height 18
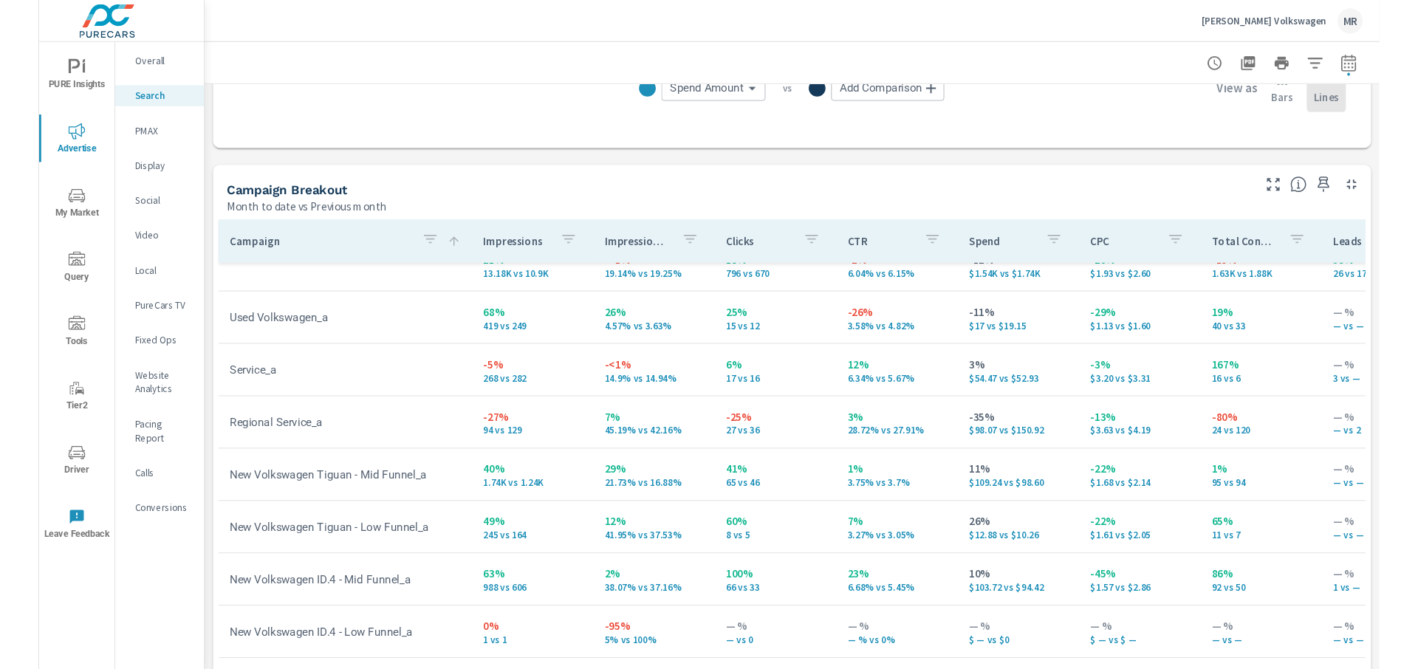
scroll to position [21, 0]
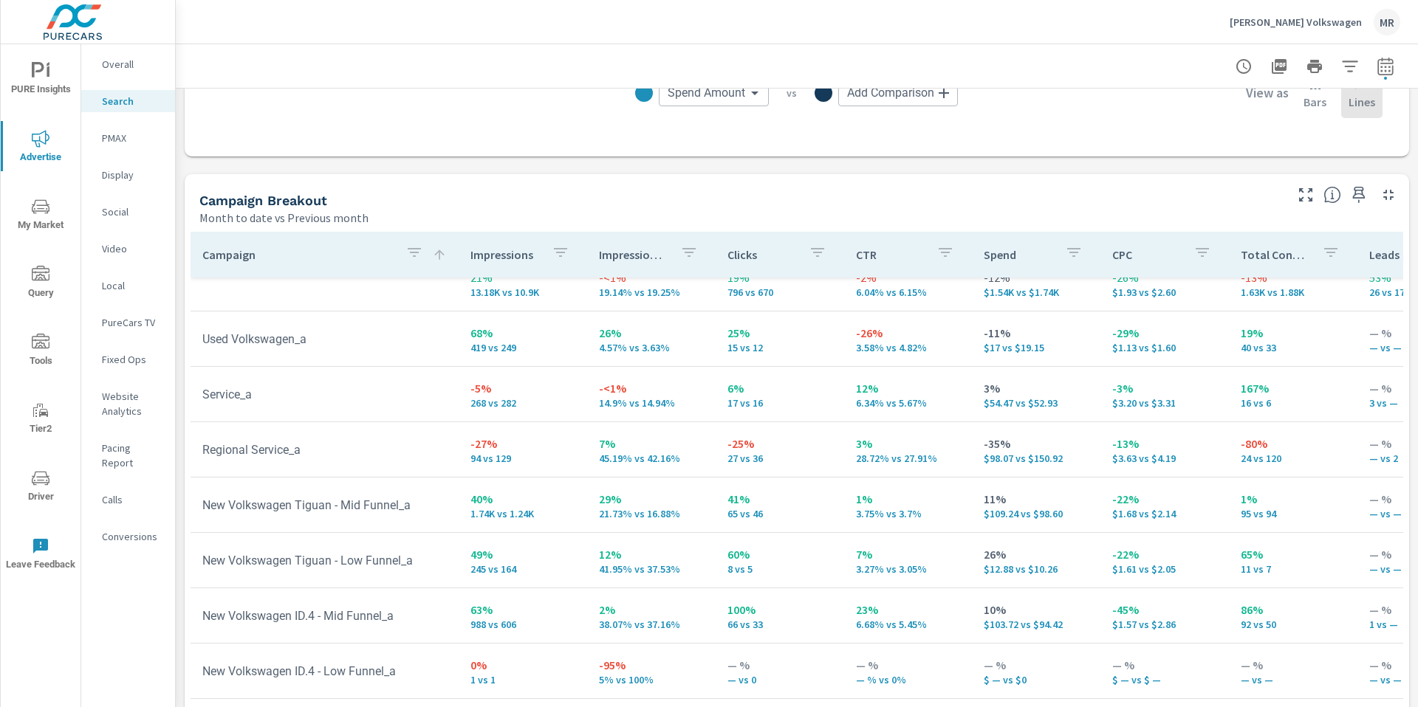
click at [540, 238] on div "Impressions" at bounding box center [522, 255] width 105 height 34
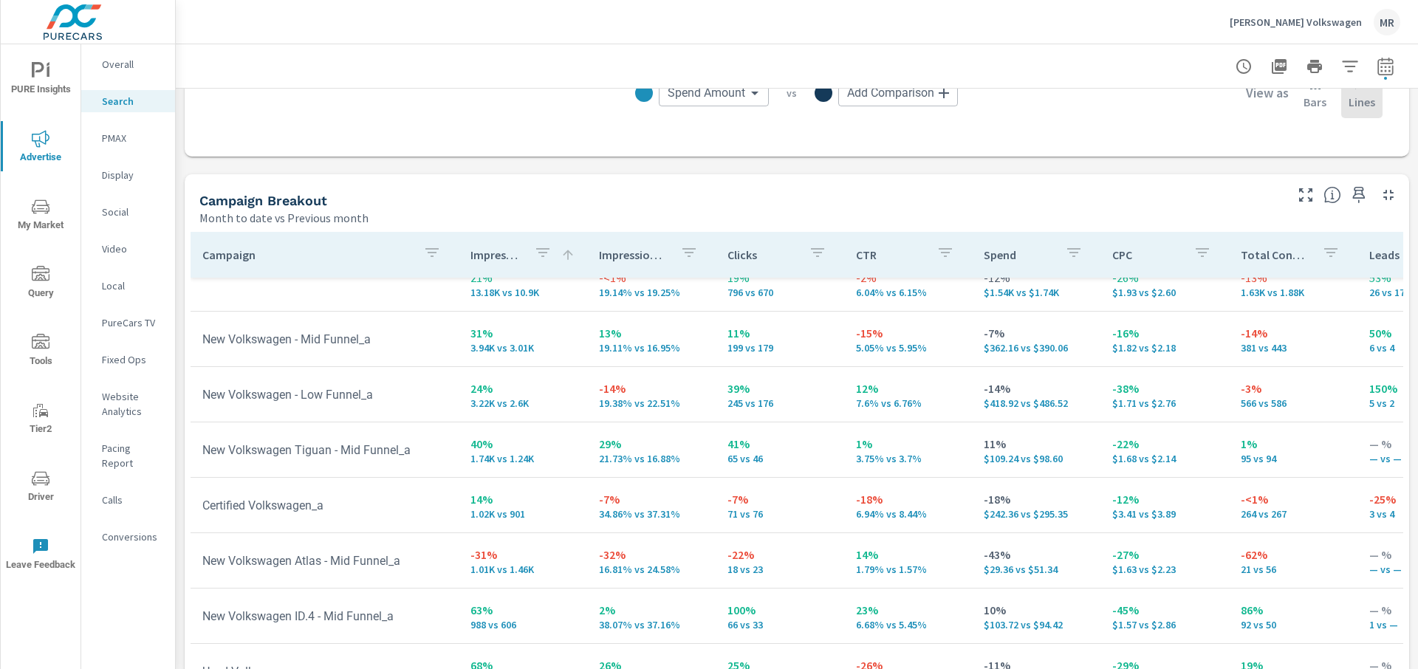
click at [207, 292] on td at bounding box center [324, 284] width 268 height 24
click at [207, 294] on td at bounding box center [324, 284] width 268 height 24
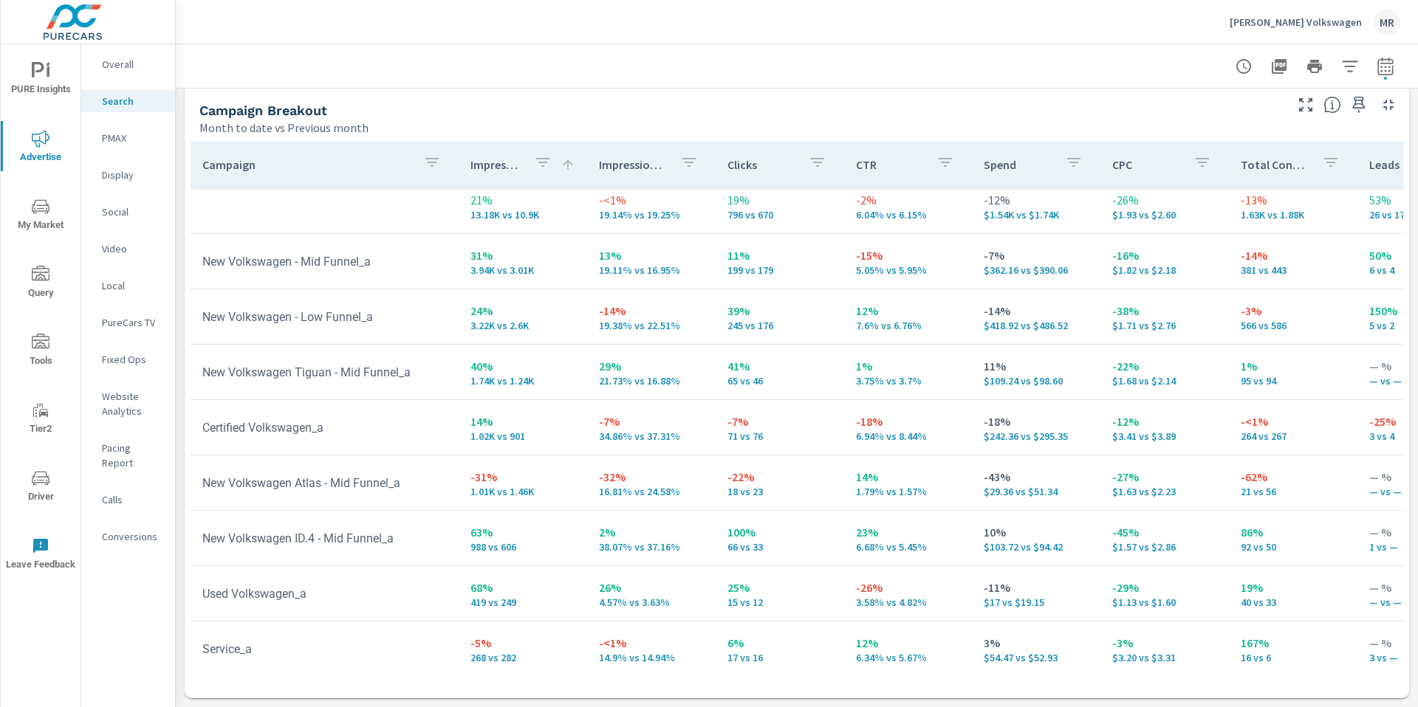
scroll to position [1435, 0]
click at [125, 216] on p "Social" at bounding box center [132, 212] width 61 height 15
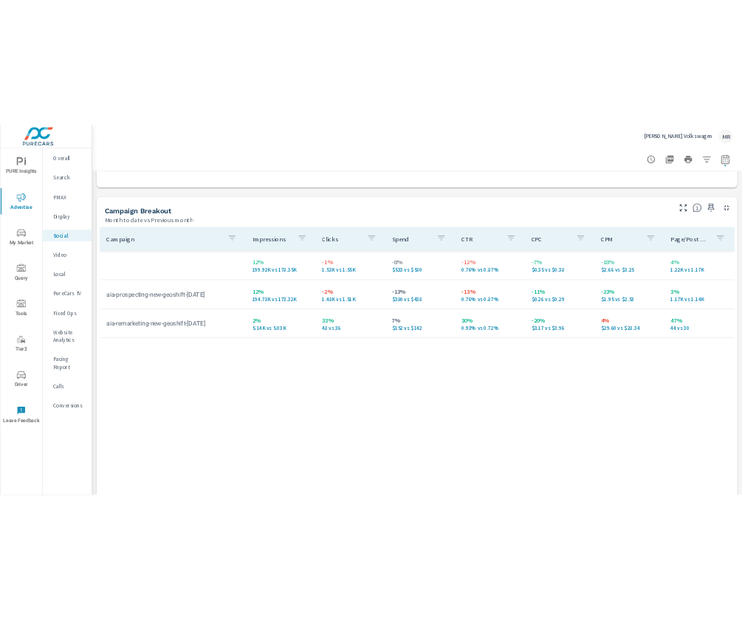
scroll to position [555, 0]
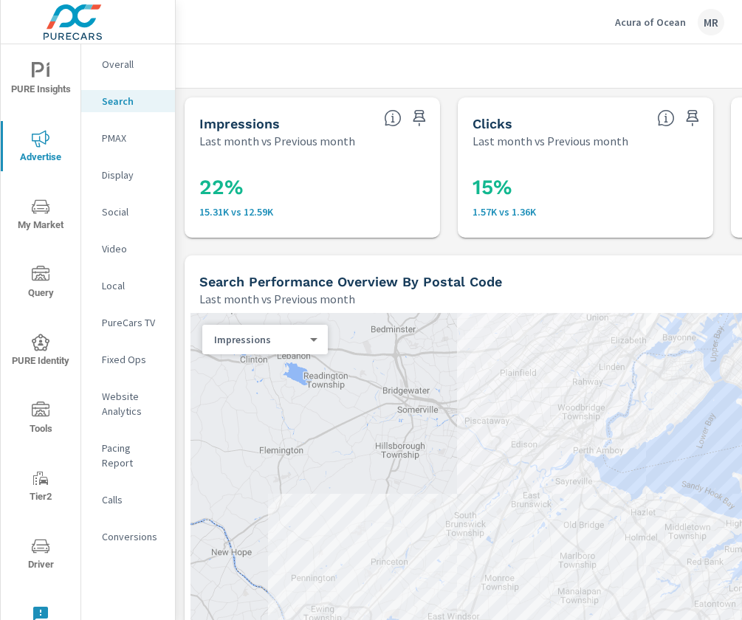
scroll to position [27, 0]
